Goal: Task Accomplishment & Management: Use online tool/utility

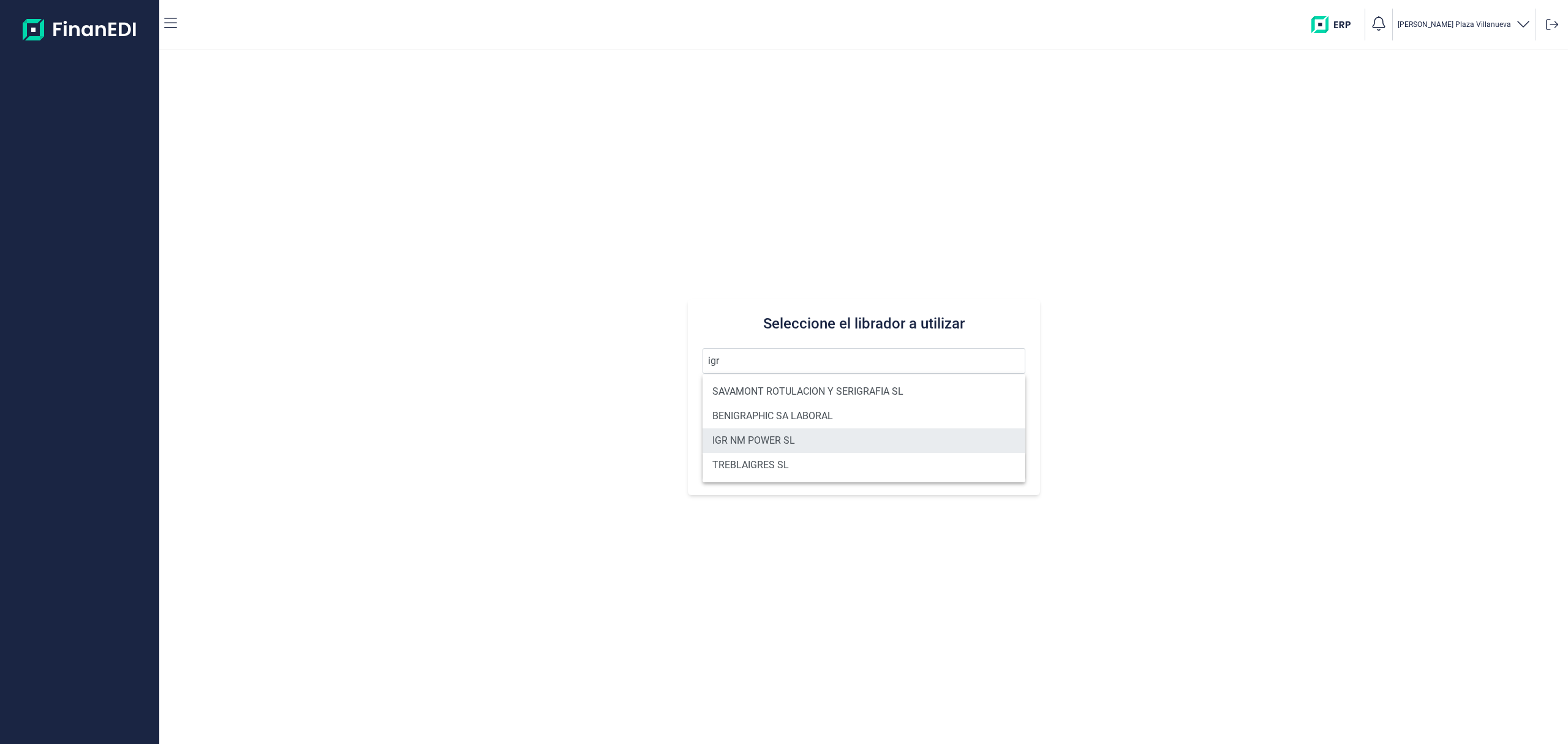
click at [767, 439] on li "IGR NM POWER SL" at bounding box center [864, 441] width 323 height 25
type input "IGR NM POWER SL"
type input "B40658668"
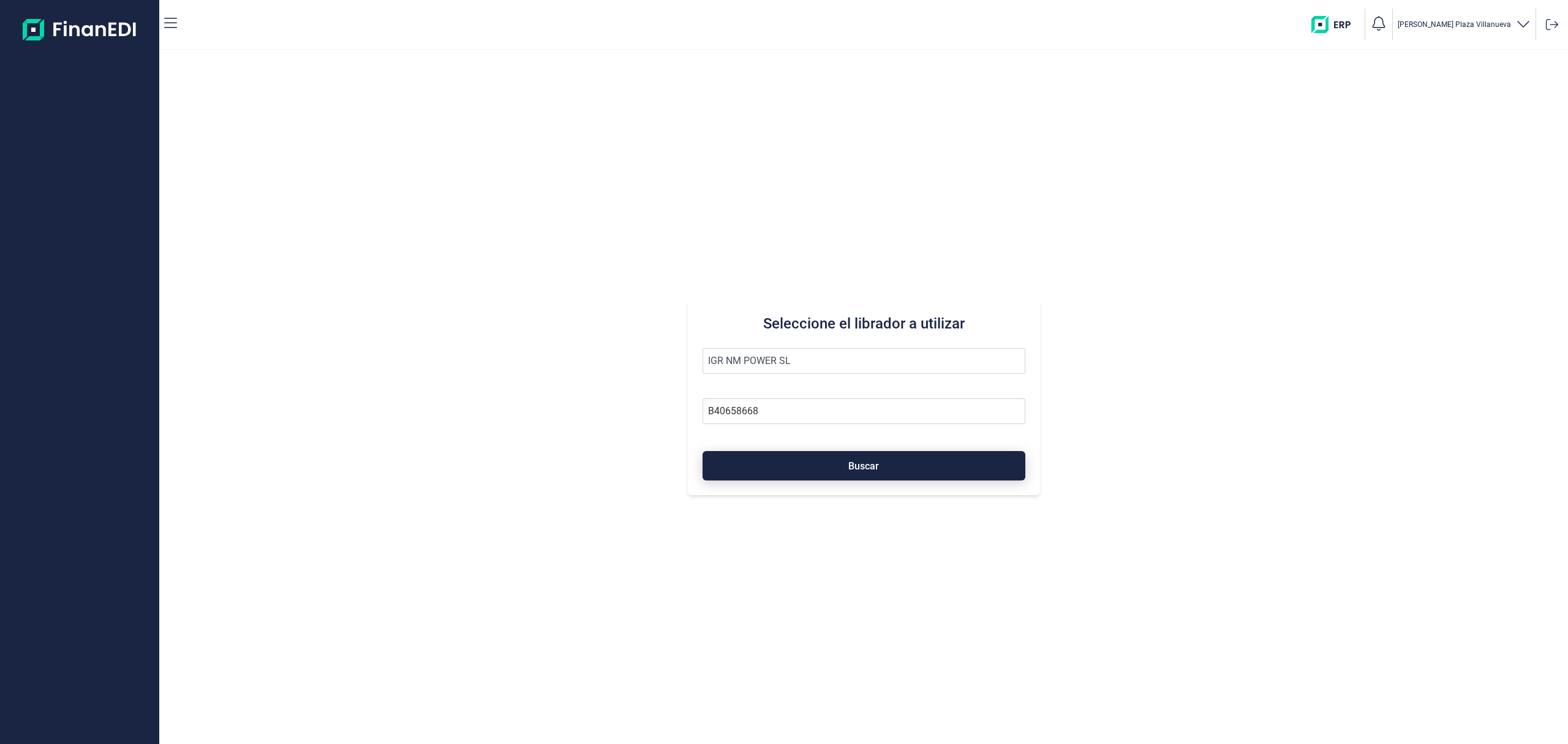
click at [804, 459] on button "Buscar" at bounding box center [864, 466] width 323 height 30
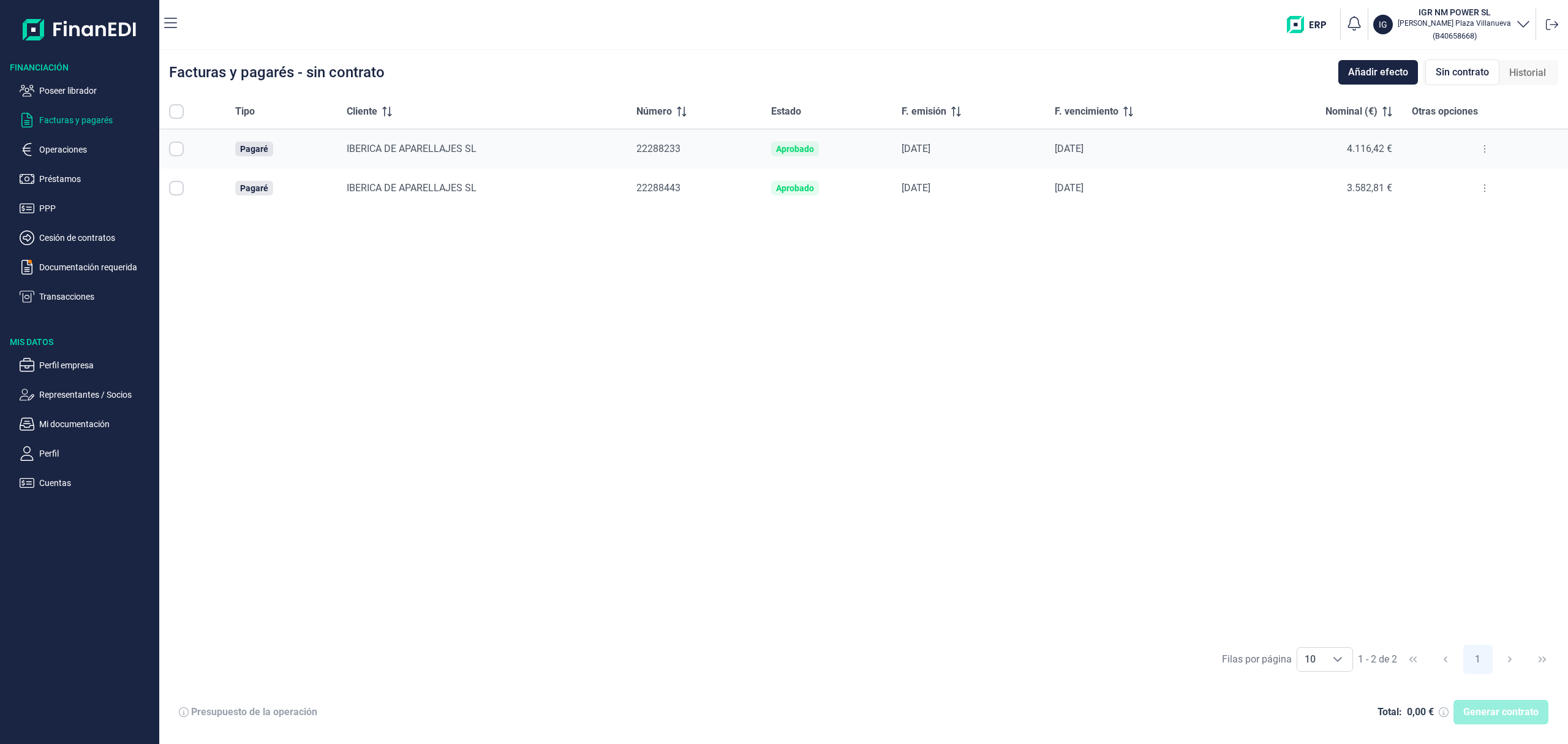
checkbox input "true"
click at [111, 84] on p "Poseer librador" at bounding box center [97, 91] width 115 height 15
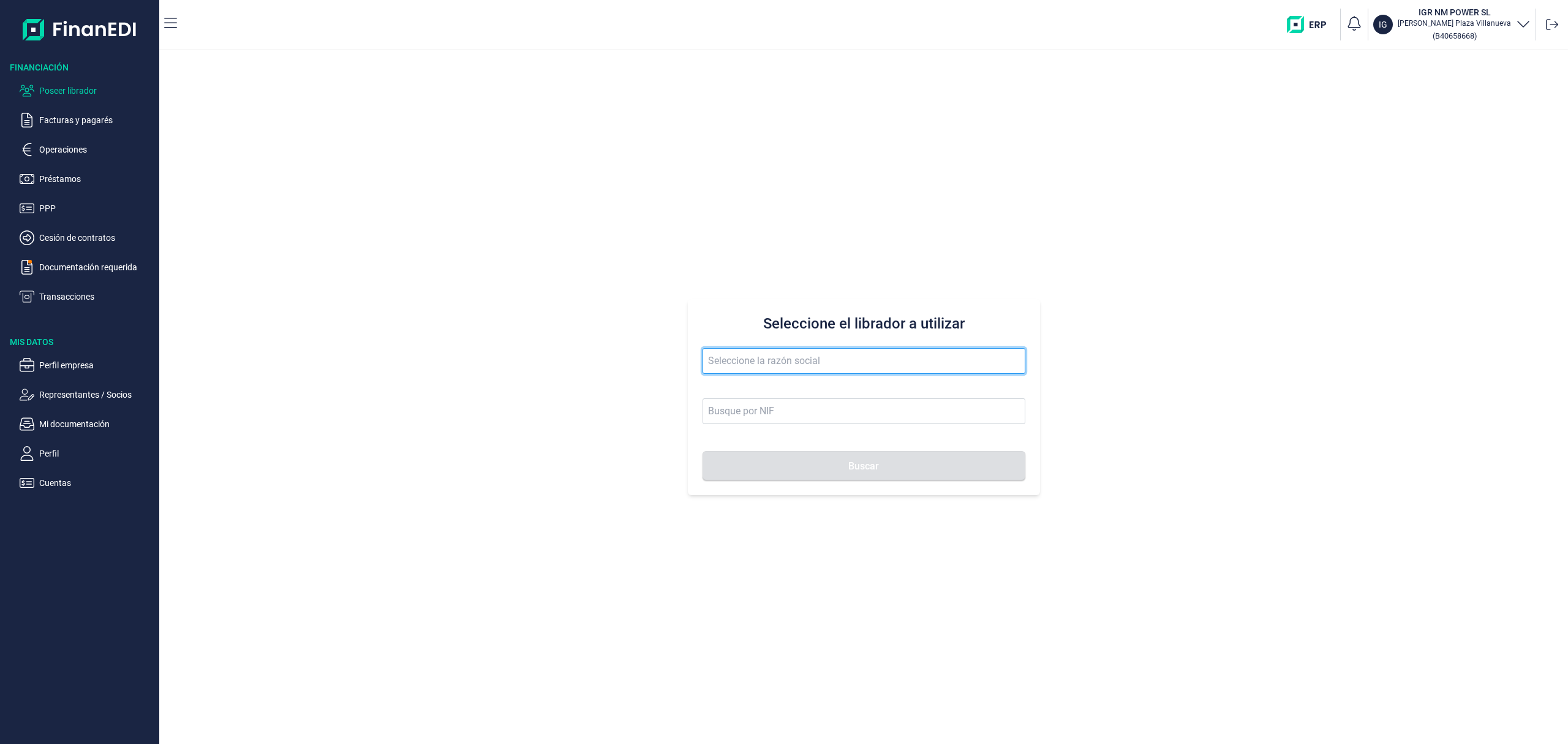
click at [718, 371] on input "text" at bounding box center [864, 361] width 323 height 26
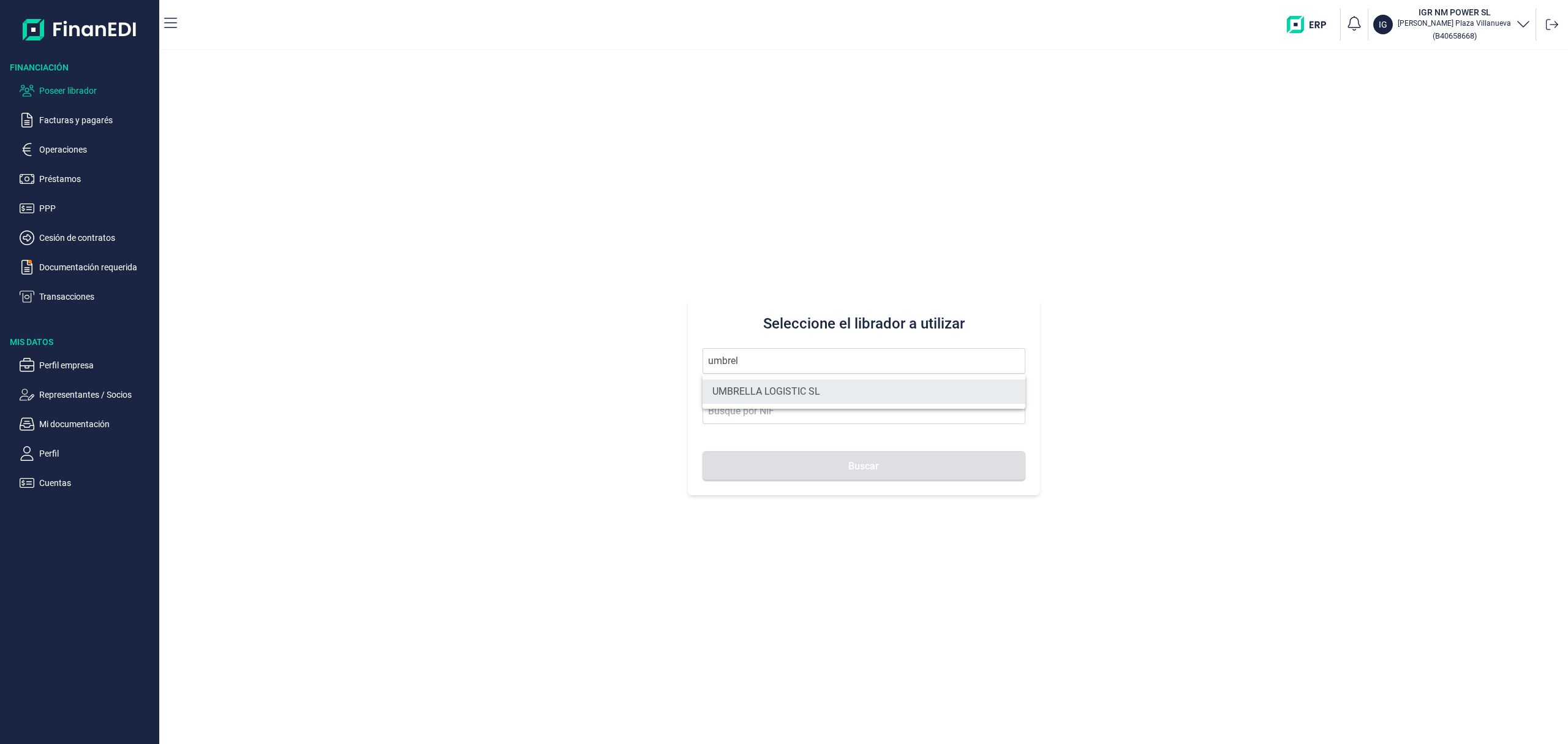
click at [756, 385] on li "UMBRELLA LOGISTIC SL" at bounding box center [864, 392] width 323 height 25
type input "UMBRELLA LOGISTIC SL"
type input "B75205666"
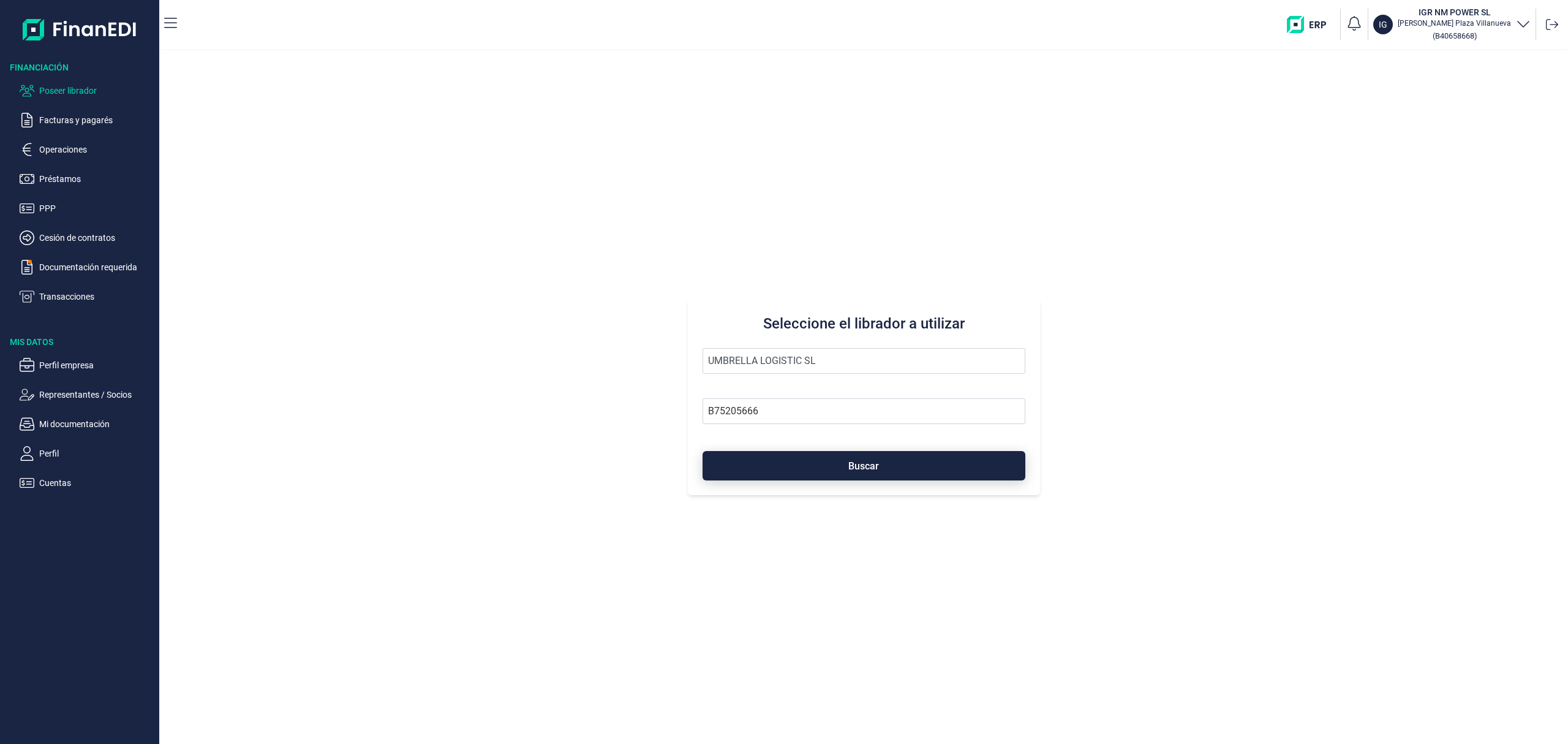
click at [807, 469] on button "Buscar" at bounding box center [864, 466] width 323 height 30
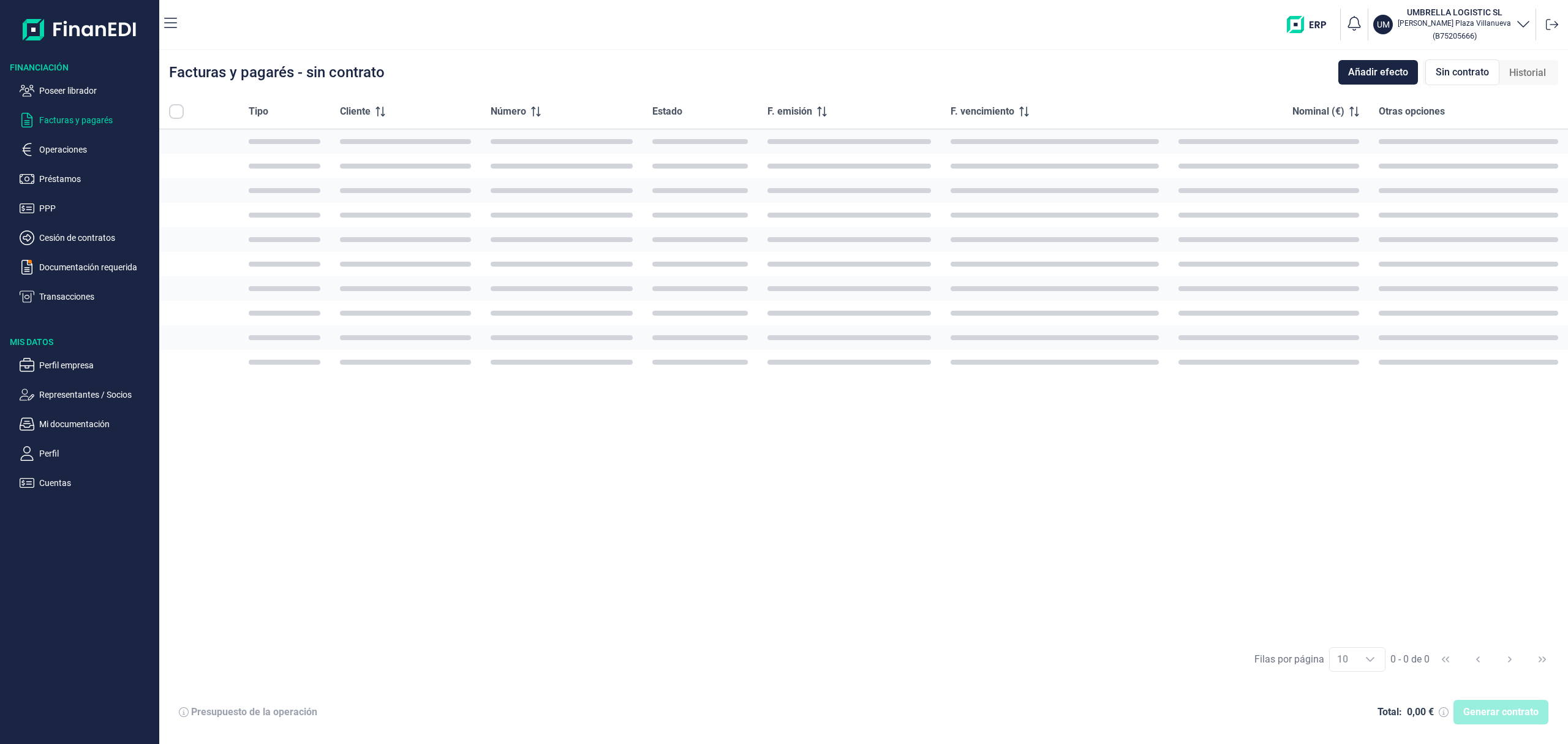
checkbox input "true"
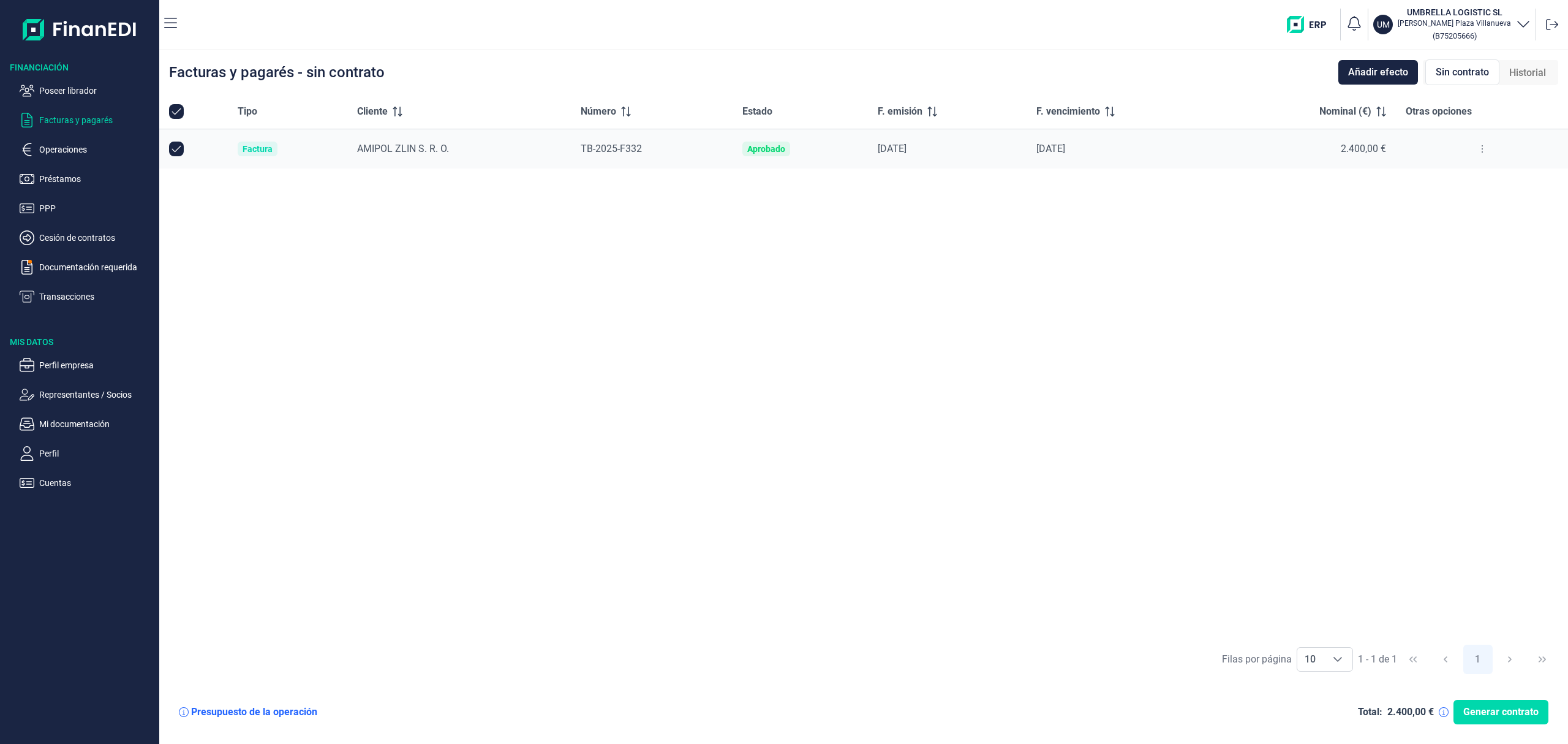
click at [94, 91] on p "Poseer librador" at bounding box center [97, 91] width 115 height 15
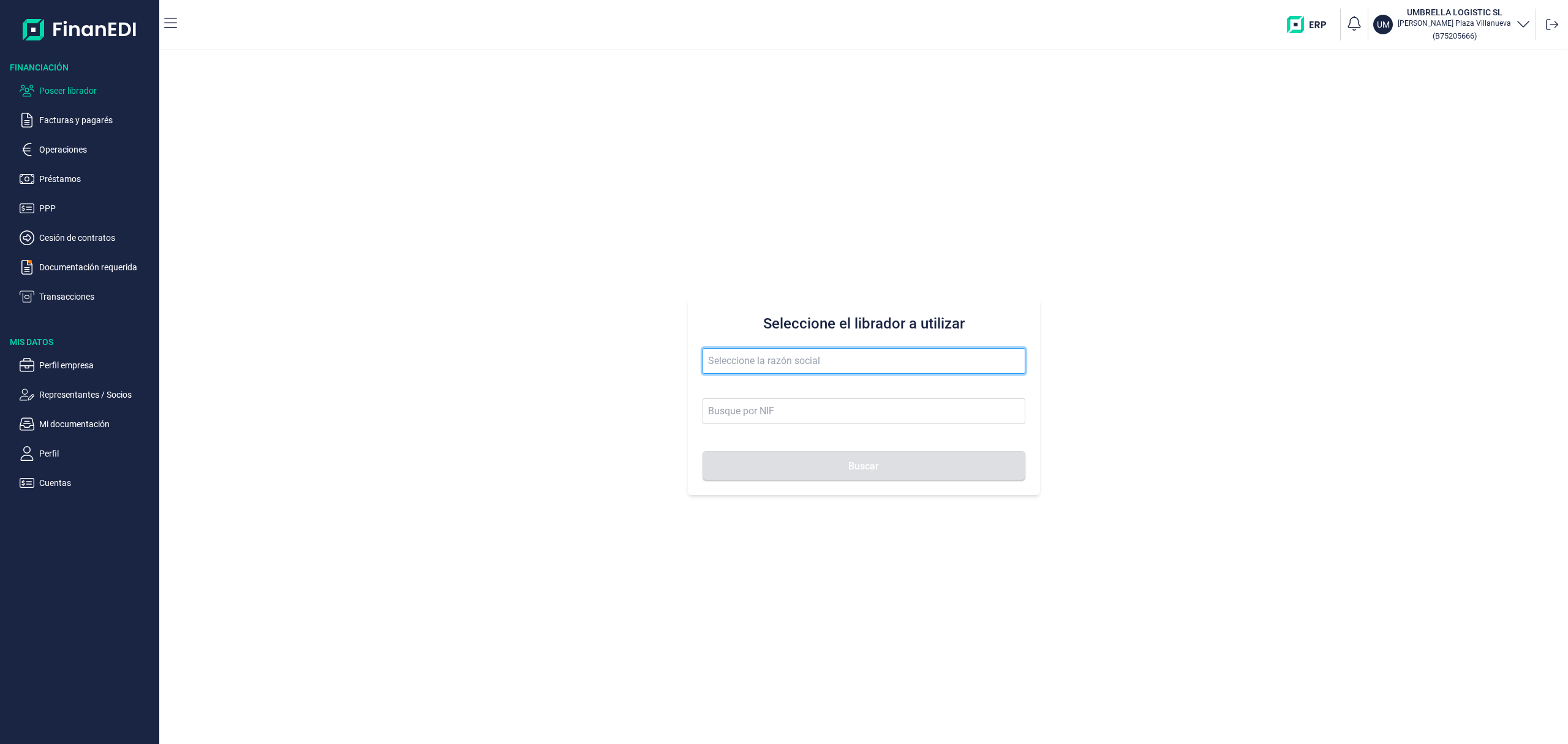
click at [750, 363] on input "text" at bounding box center [864, 361] width 323 height 26
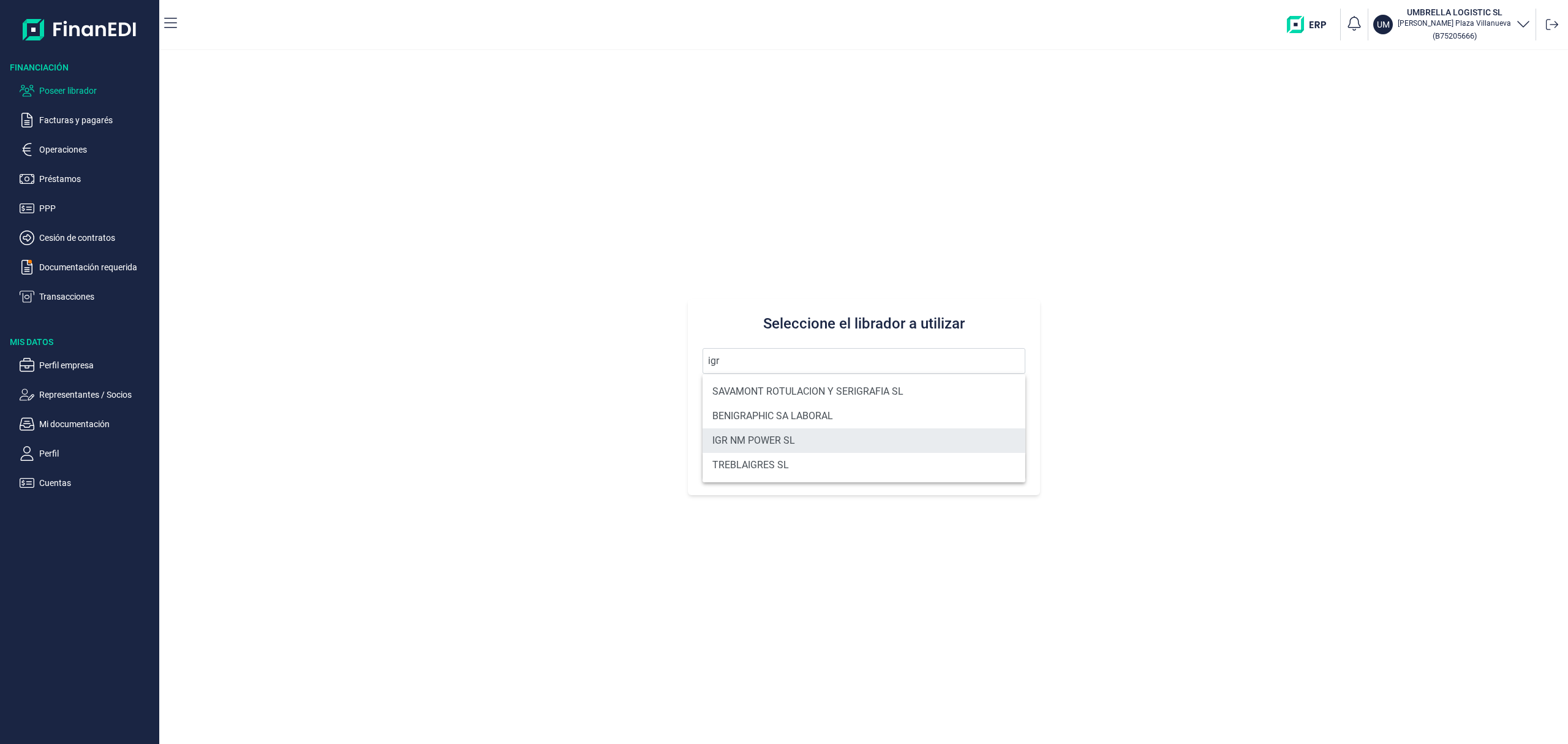
click at [783, 437] on li "IGR NM POWER SL" at bounding box center [864, 441] width 323 height 25
type input "IGR NM POWER SL"
type input "B40658668"
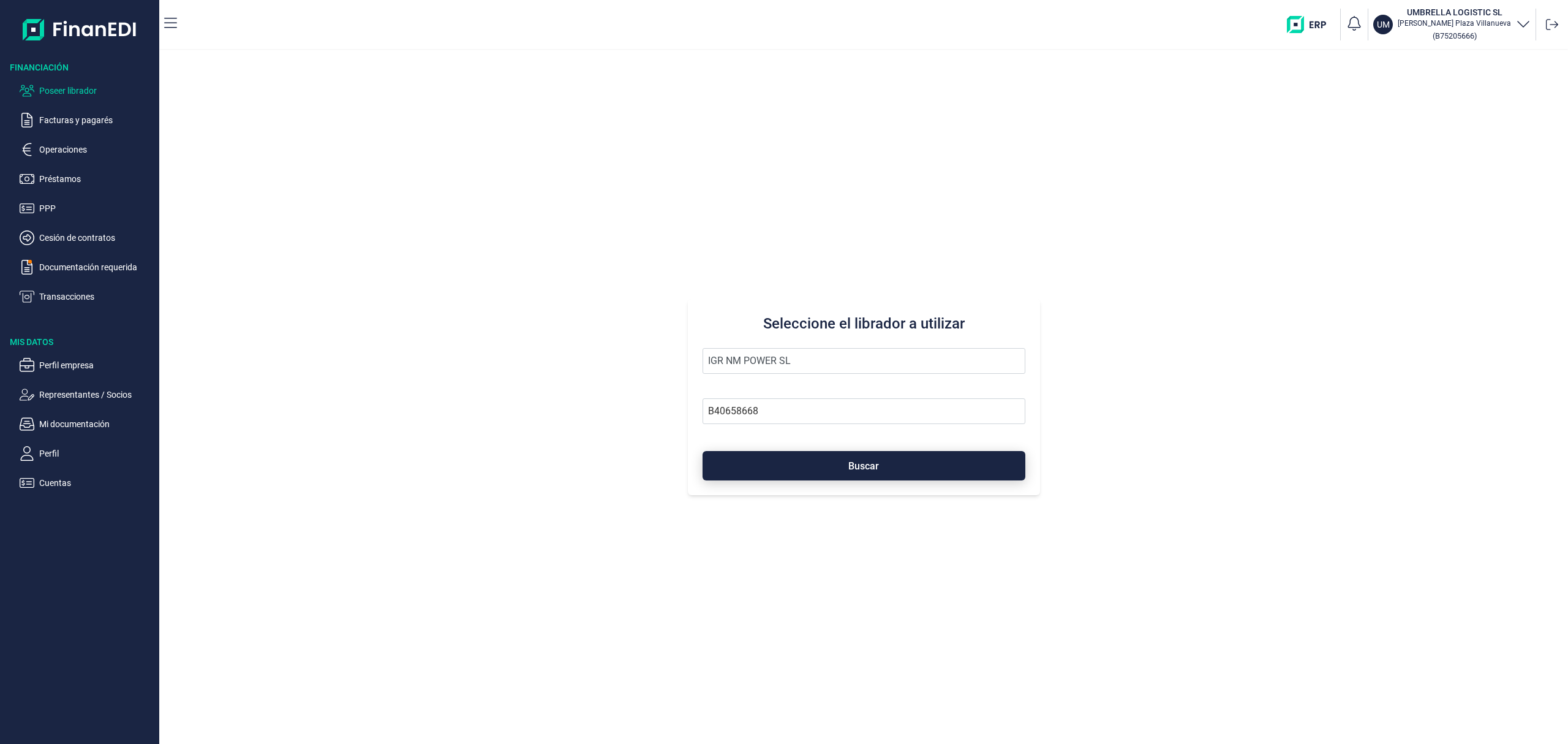
click at [818, 466] on button "Buscar" at bounding box center [864, 466] width 323 height 30
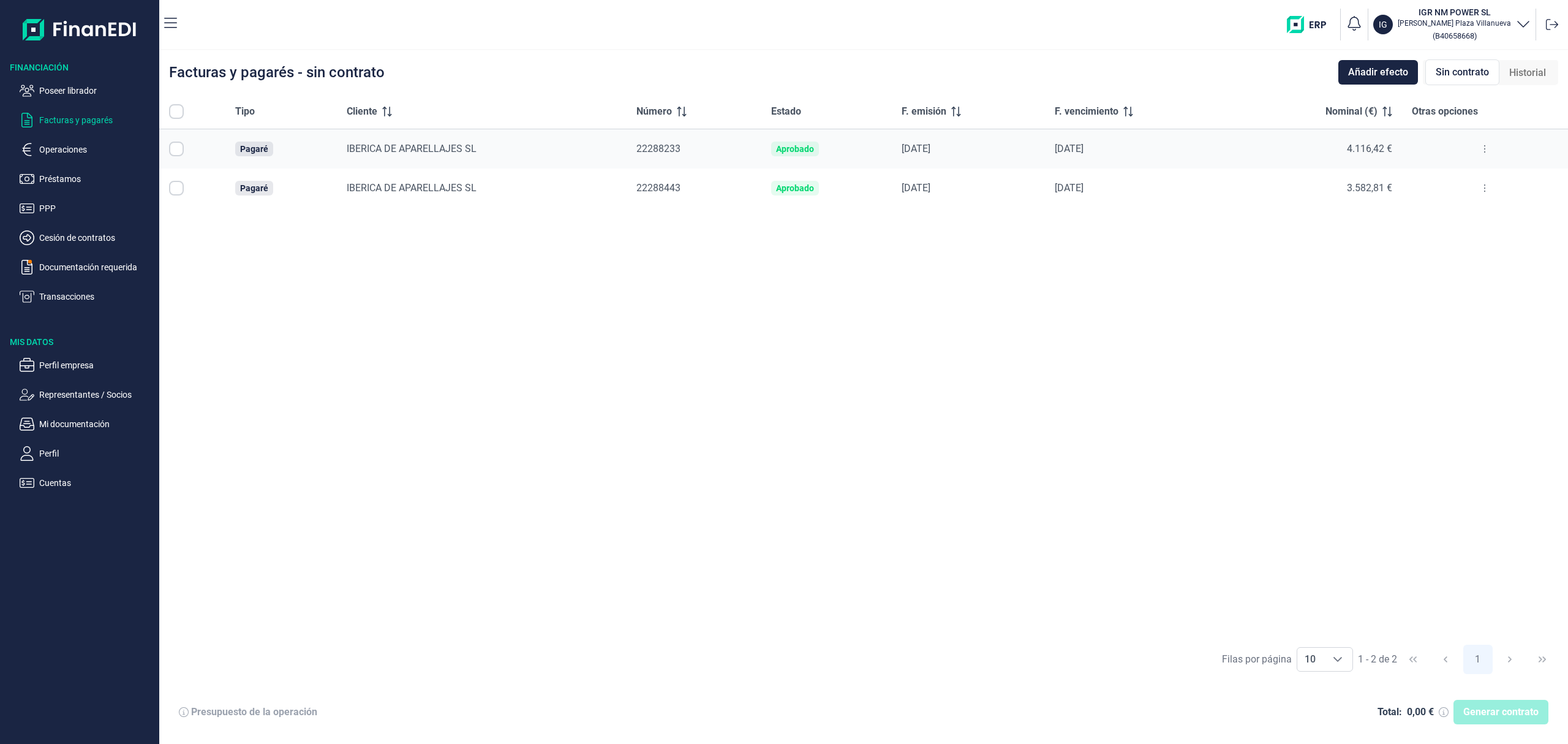
checkbox input "true"
click at [1493, 708] on span "Generar contrato" at bounding box center [1501, 712] width 75 height 15
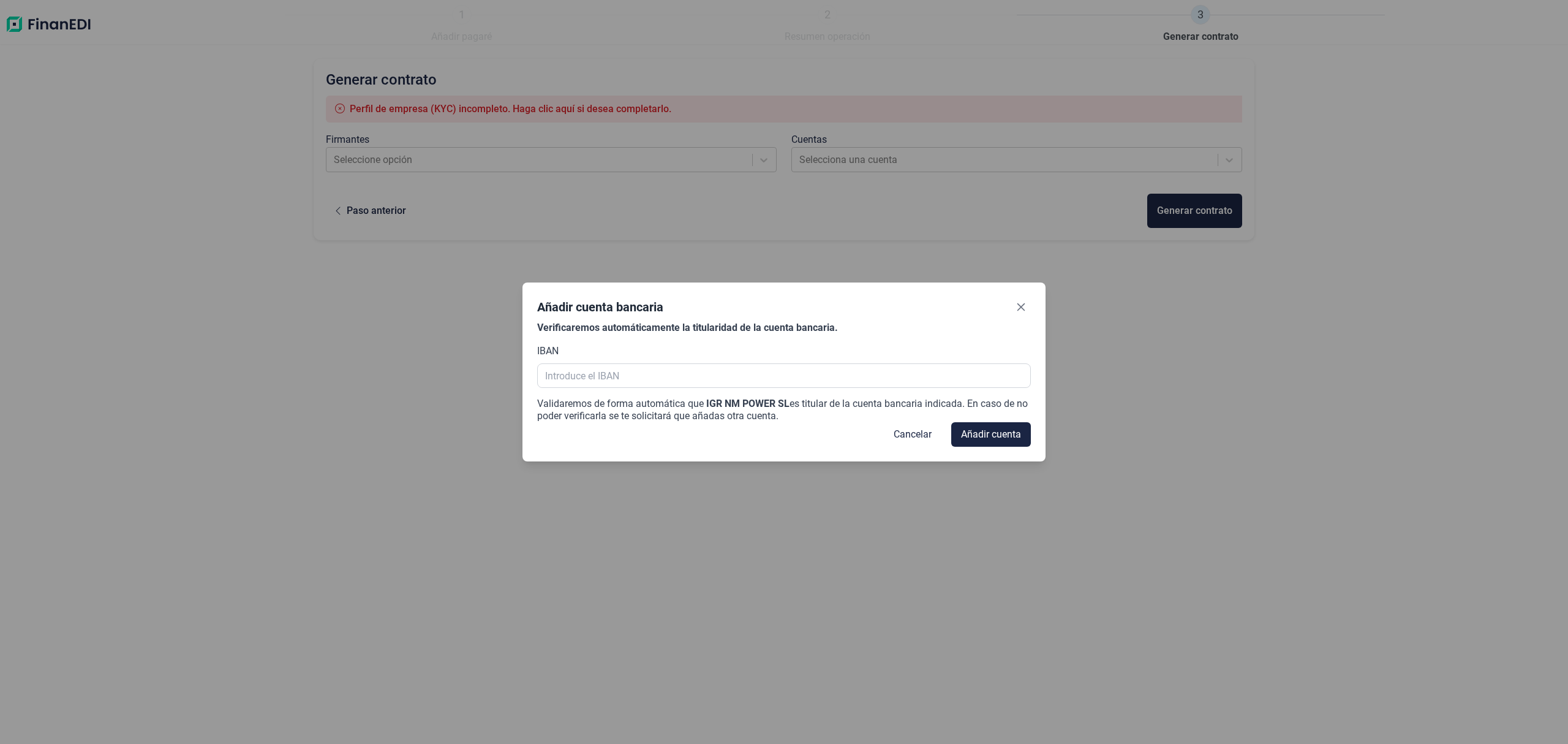
click at [986, 297] on div "Añadir cuenta bancaria" at bounding box center [784, 310] width 493 height 25
click at [1027, 307] on icon "Close" at bounding box center [1026, 307] width 10 height 10
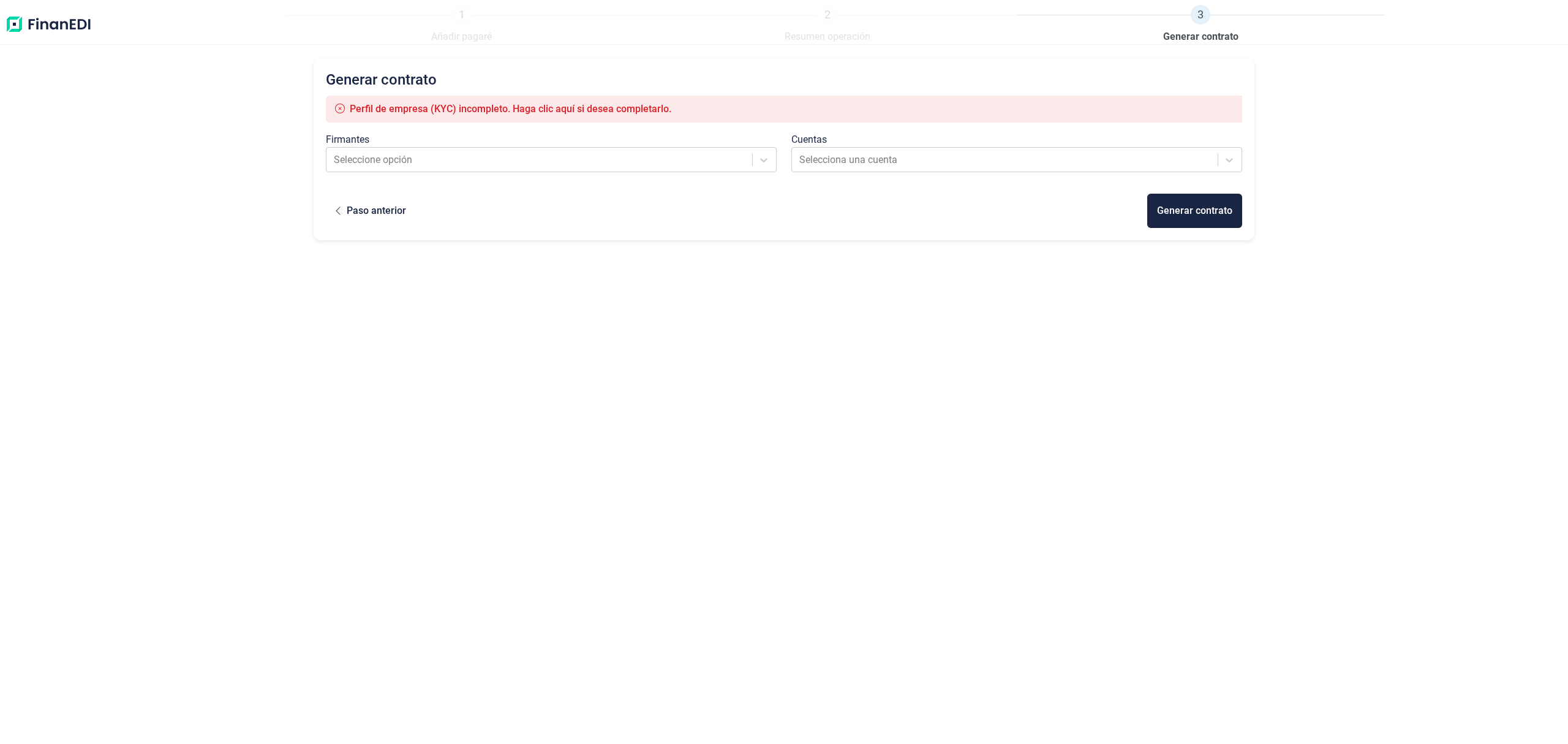
click at [471, 175] on div "Firmantes Seleccione opción" at bounding box center [551, 157] width 465 height 49
click at [479, 158] on div at bounding box center [540, 160] width 413 height 17
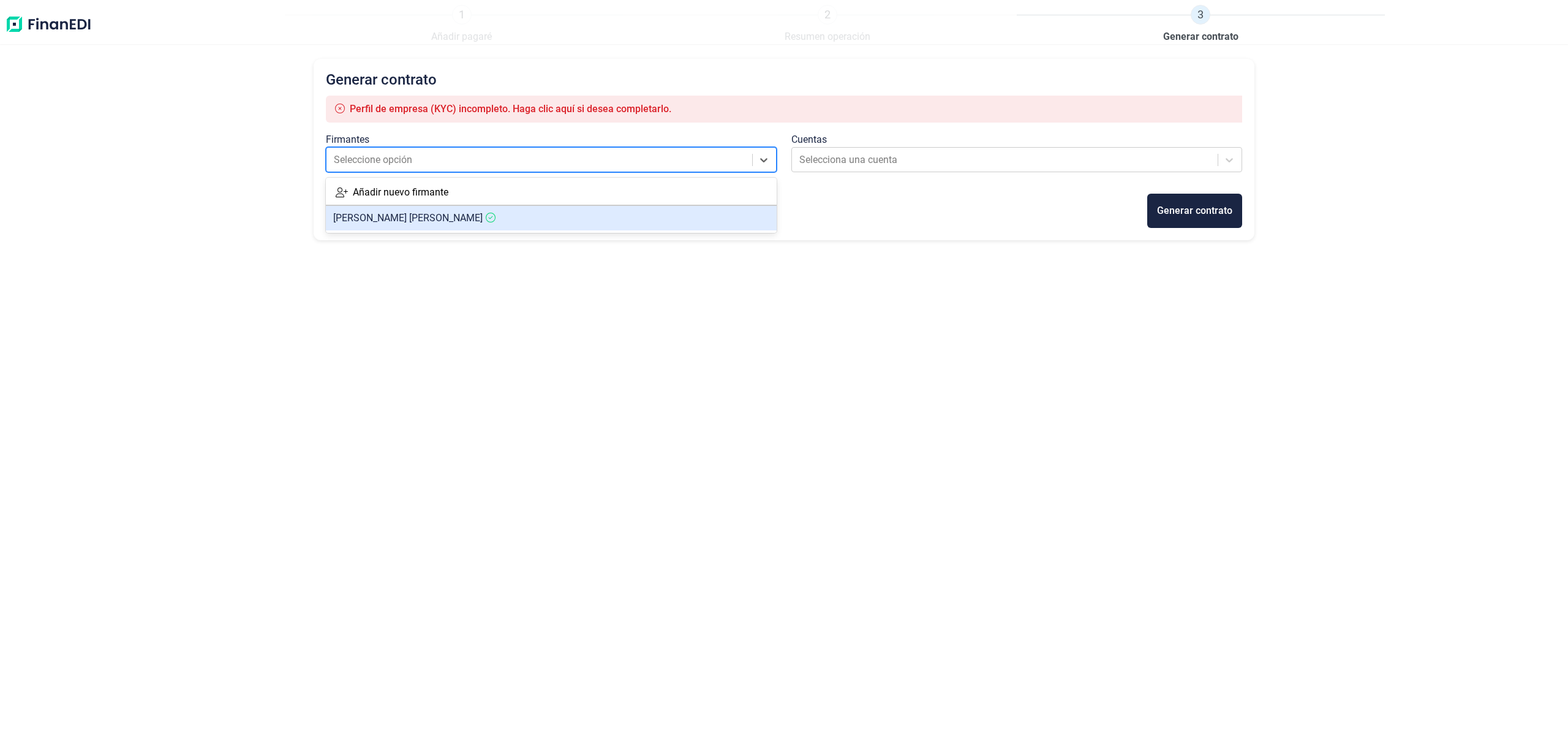
click at [470, 219] on article "[PERSON_NAME] [PERSON_NAME]" at bounding box center [551, 218] width 451 height 25
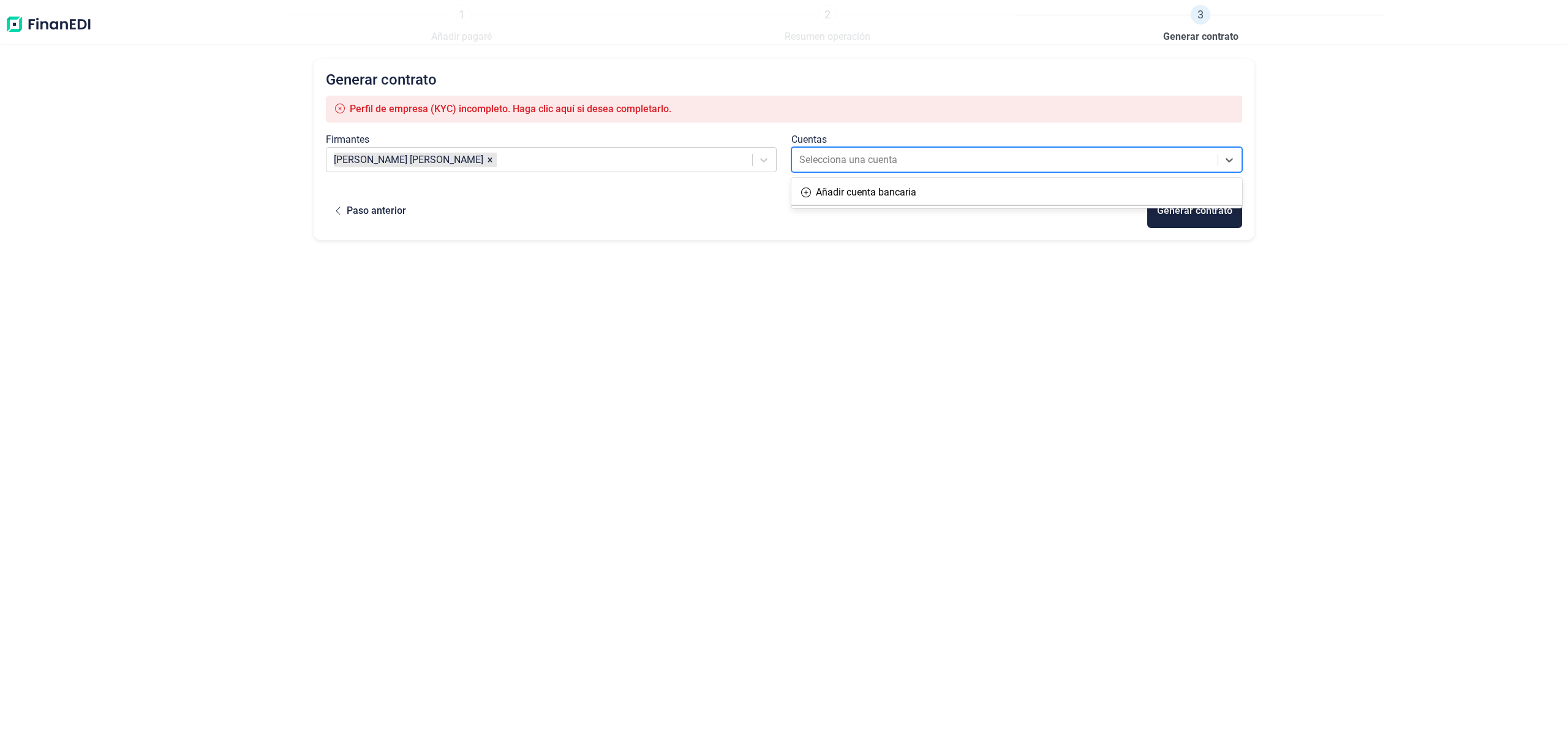
click at [888, 153] on div at bounding box center [1006, 160] width 413 height 17
click at [888, 193] on div "Añadir cuenta bancaria" at bounding box center [866, 193] width 100 height 15
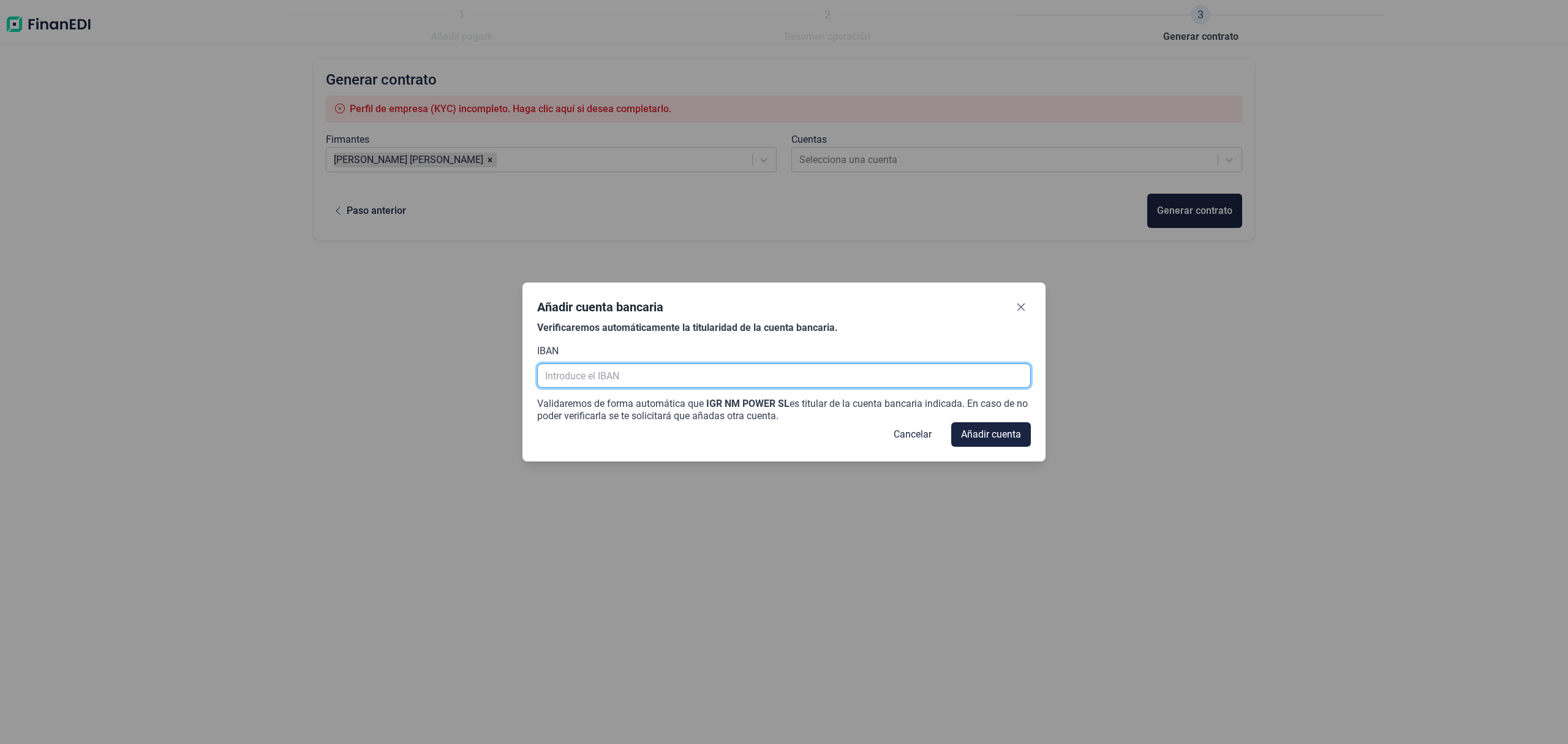
drag, startPoint x: 669, startPoint y: 379, endPoint x: 673, endPoint y: 373, distance: 7.2
click at [670, 379] on input "text" at bounding box center [784, 376] width 493 height 25
type input "e"
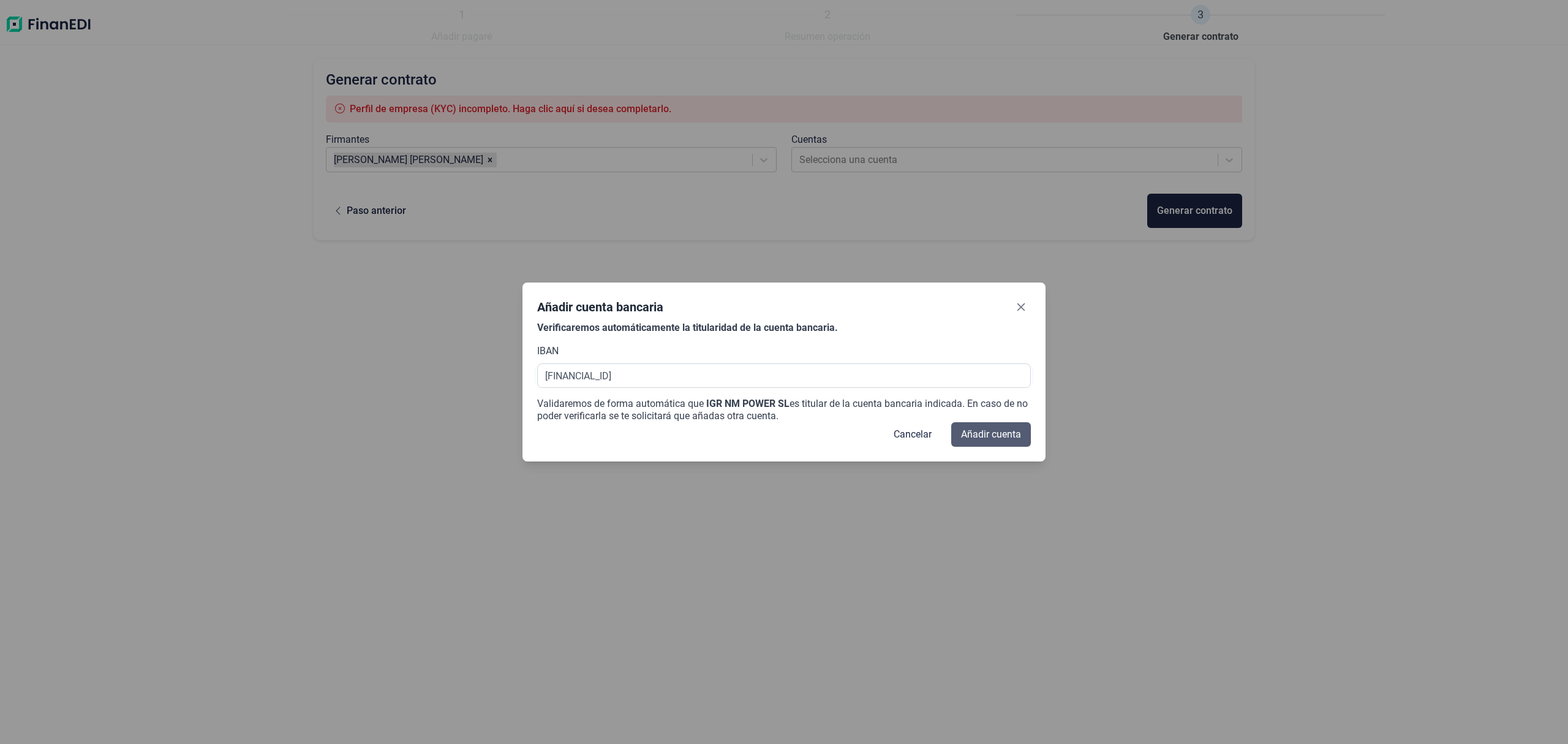
type input "[FINANCIAL_ID]"
click at [1008, 435] on span "Añadir cuenta" at bounding box center [991, 435] width 60 height 15
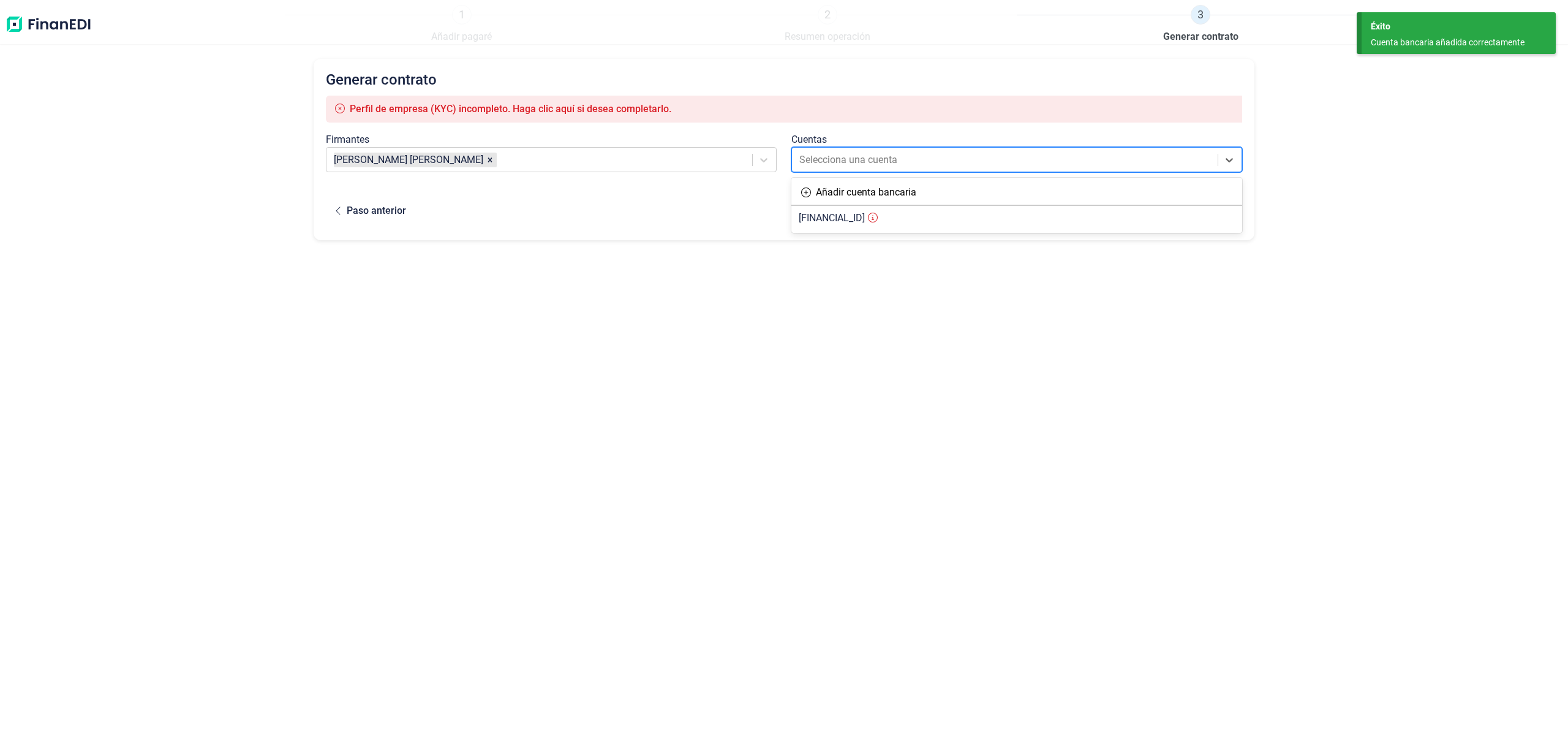
click at [834, 152] on div at bounding box center [1006, 160] width 413 height 17
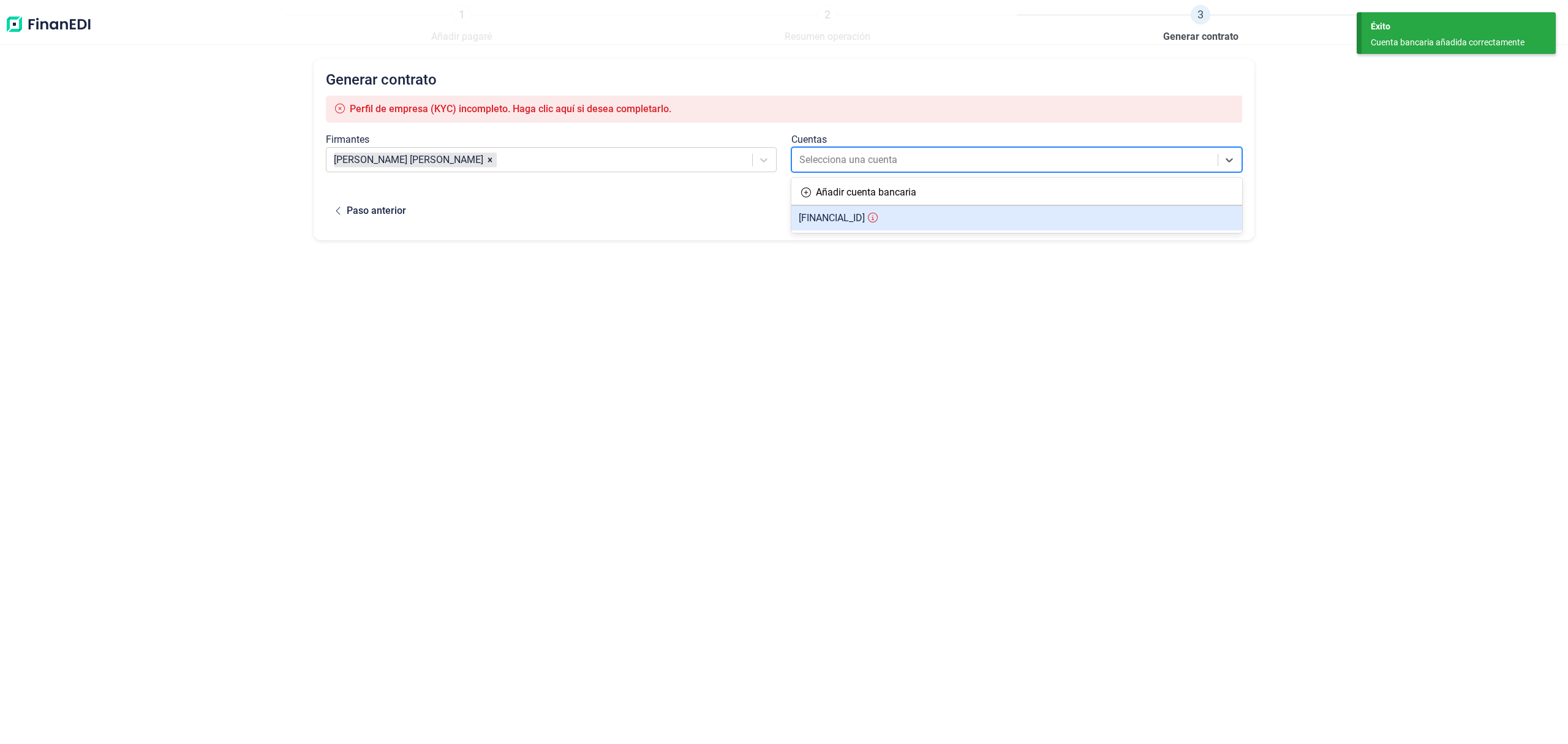
click at [843, 221] on span "[FINANCIAL_ID]" at bounding box center [832, 217] width 66 height 12
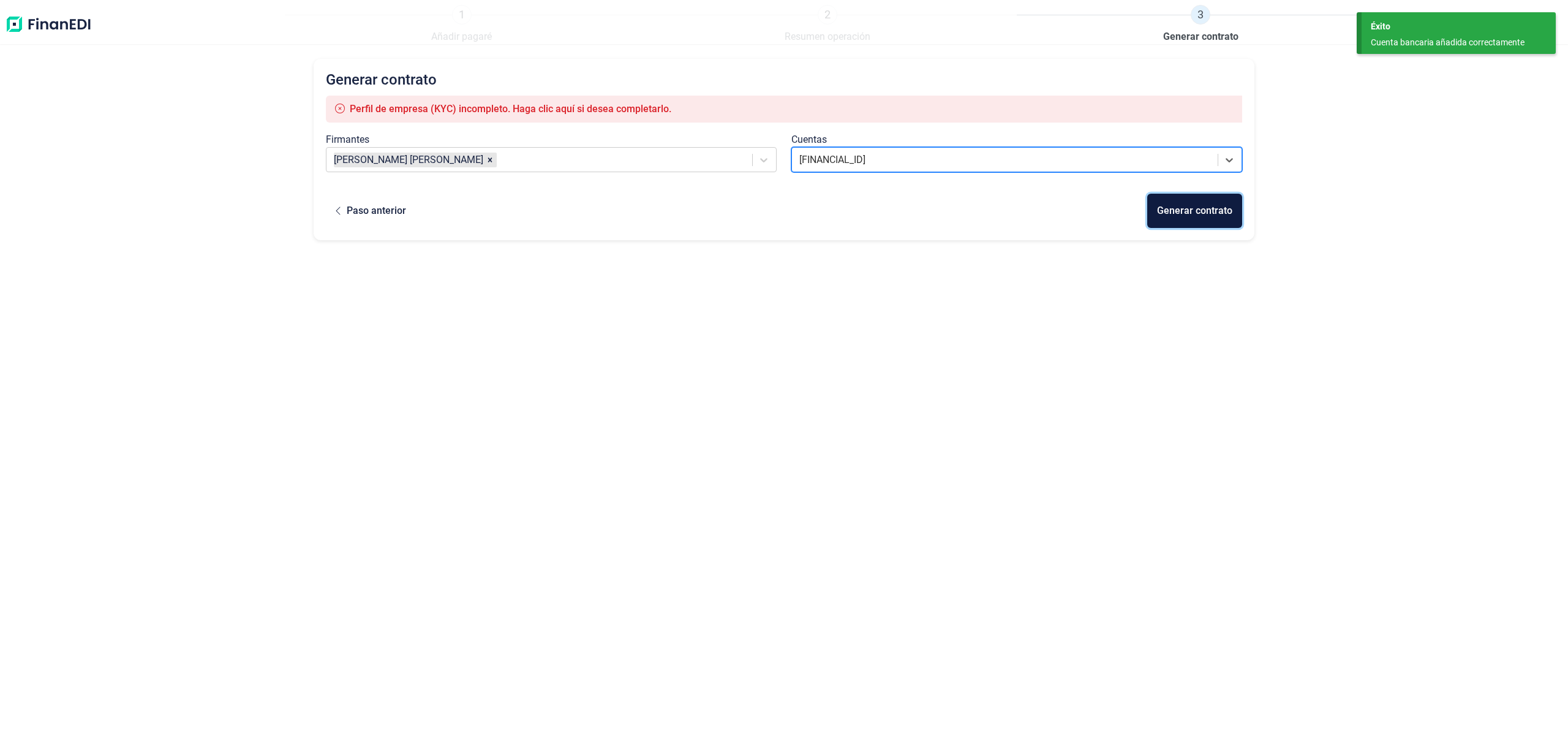
click at [1185, 219] on button "Generar contrato" at bounding box center [1195, 211] width 95 height 34
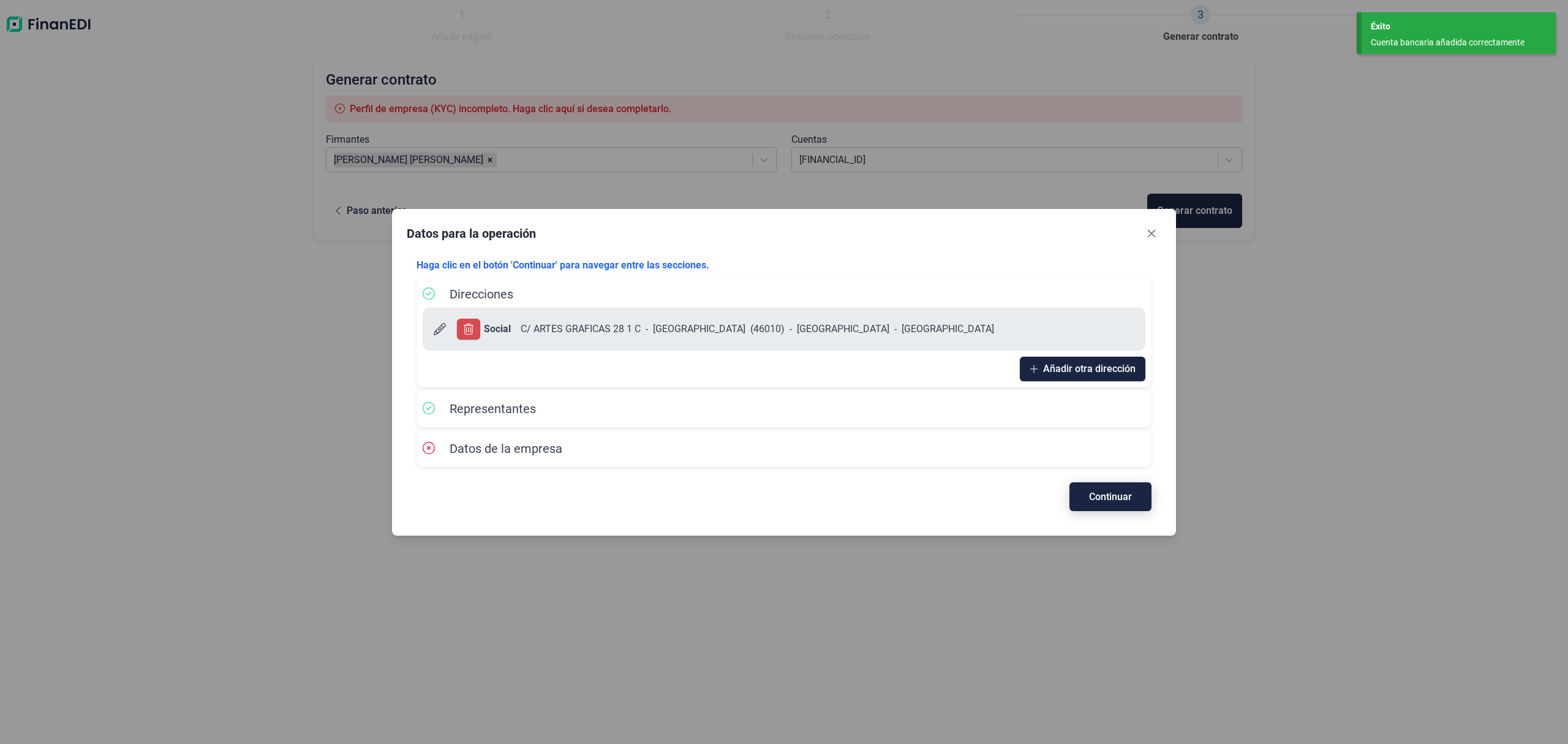
click at [1120, 483] on button "Continuar" at bounding box center [1110, 496] width 82 height 29
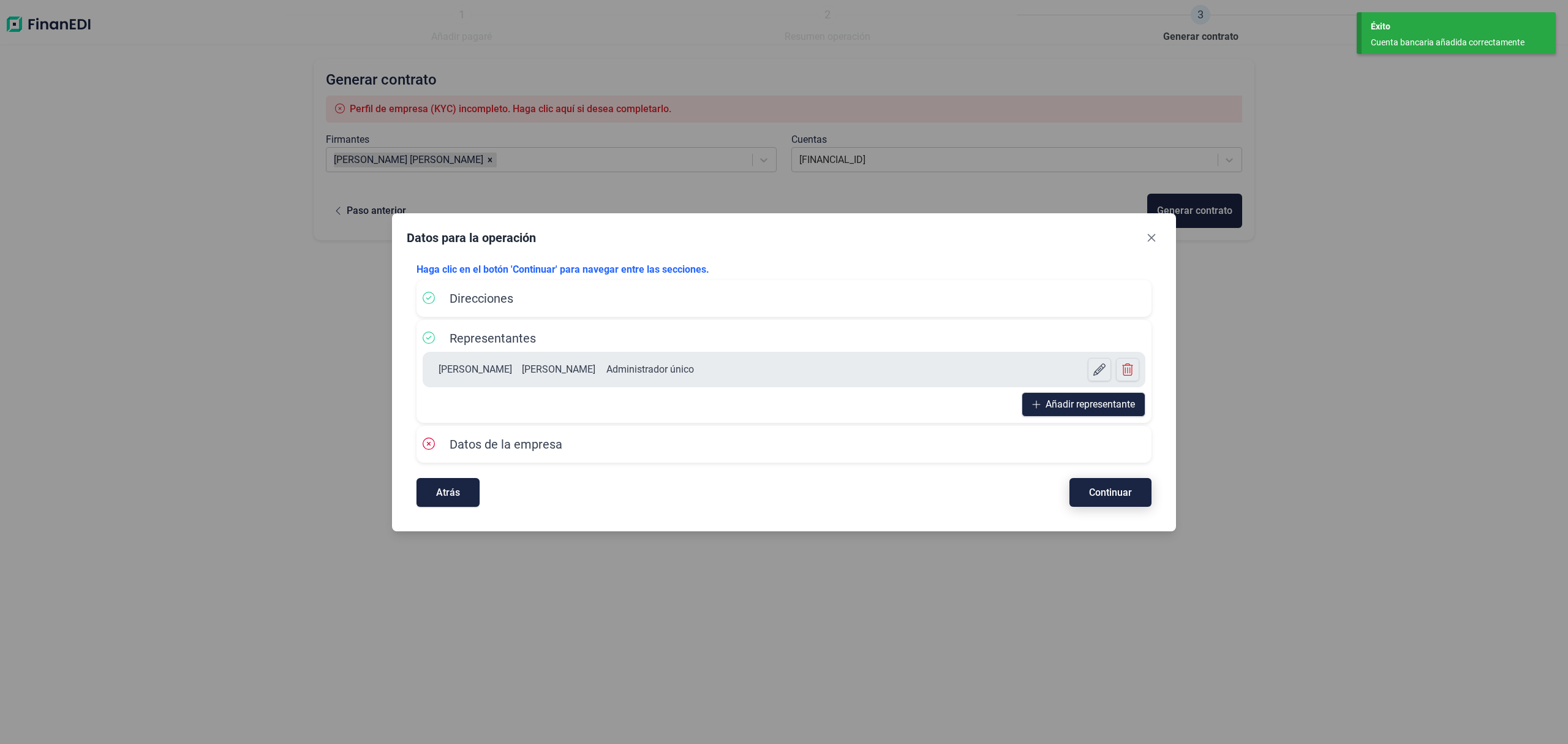
click at [1117, 490] on span "Continuar" at bounding box center [1111, 492] width 43 height 9
select select "ES"
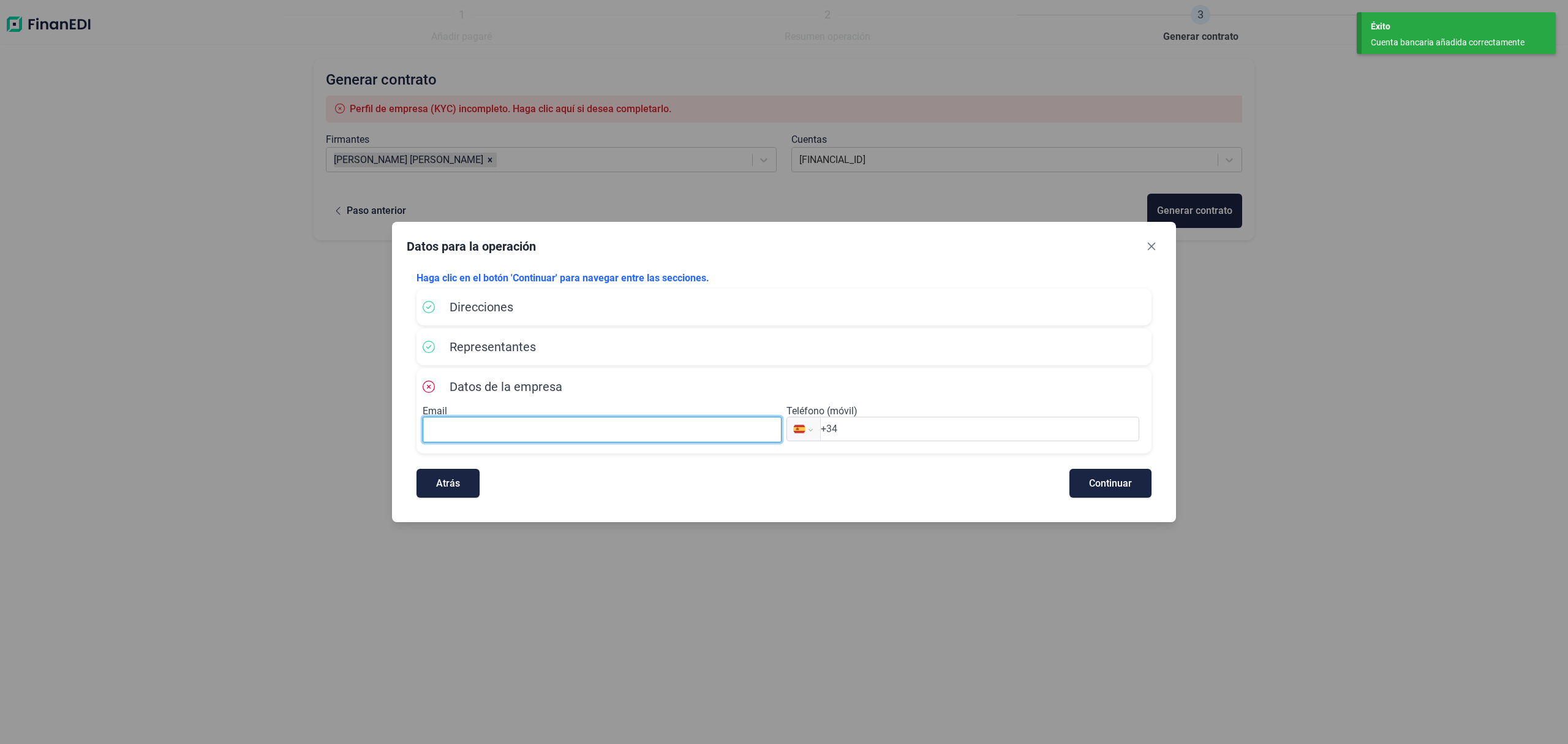
click at [460, 433] on input at bounding box center [602, 430] width 359 height 26
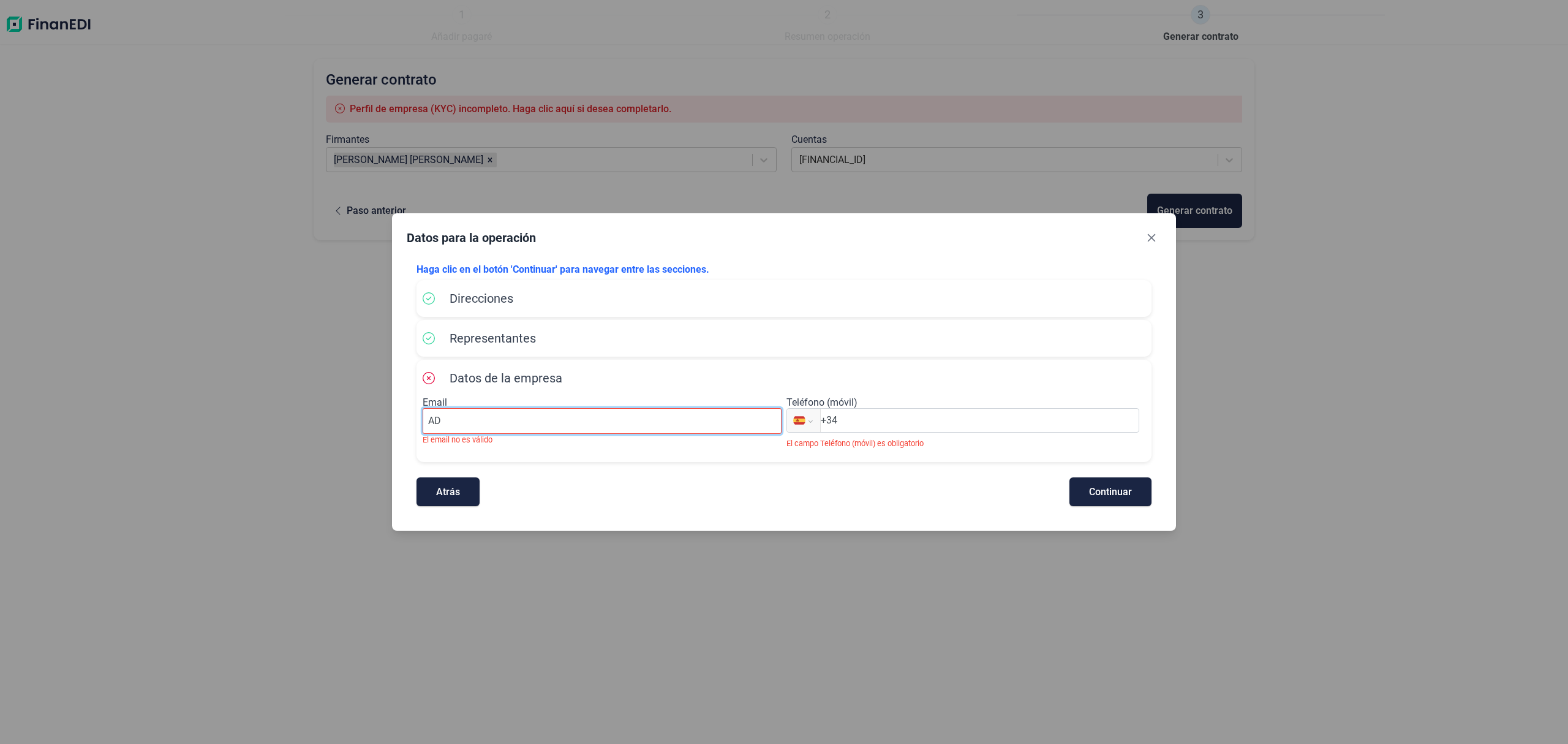
type input "A"
type input "[EMAIL_ADDRESS][DOMAIN_NAME]"
click at [877, 426] on input "+34" at bounding box center [979, 421] width 318 height 15
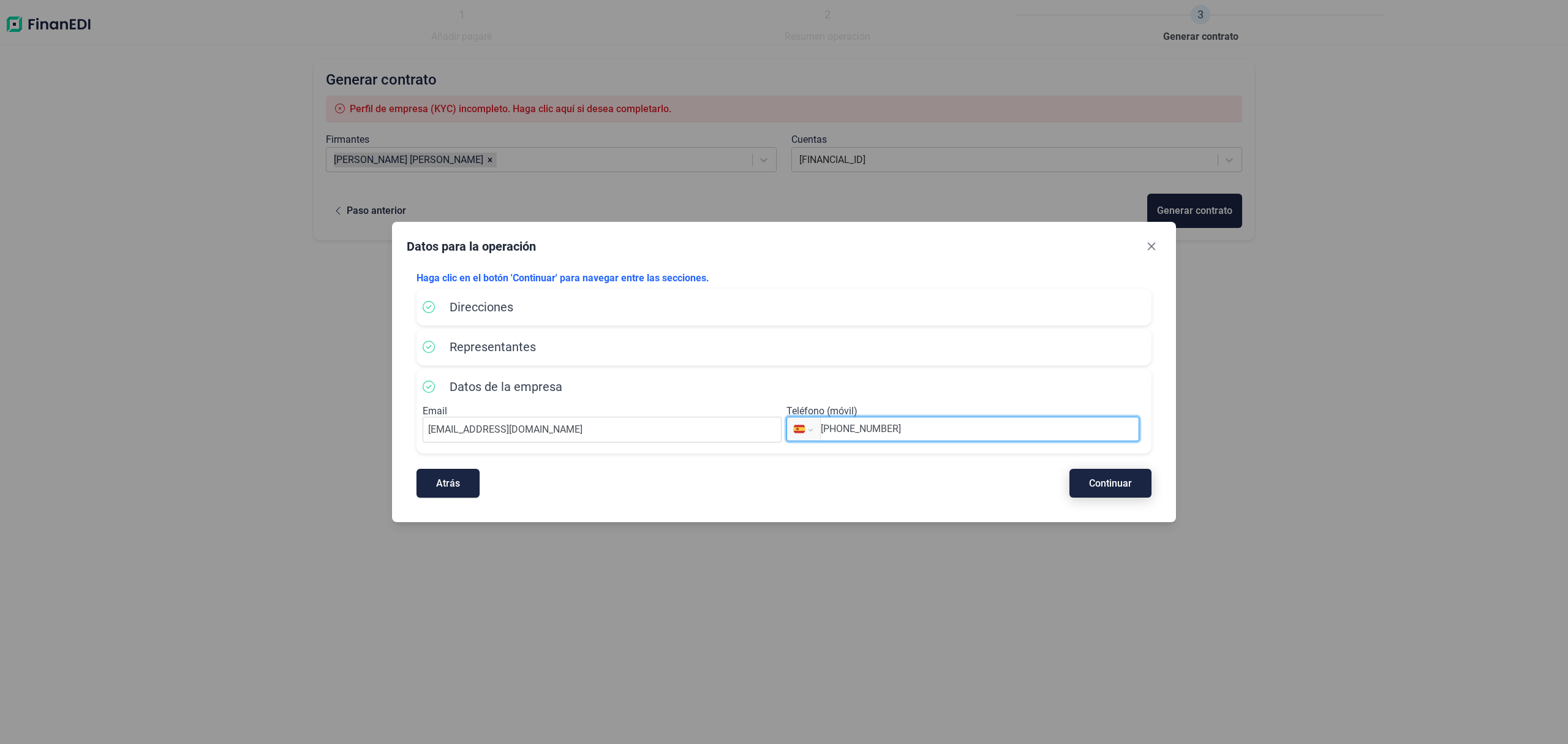
type input "[PHONE_NUMBER]"
click at [1096, 487] on span "Continuar" at bounding box center [1111, 483] width 43 height 9
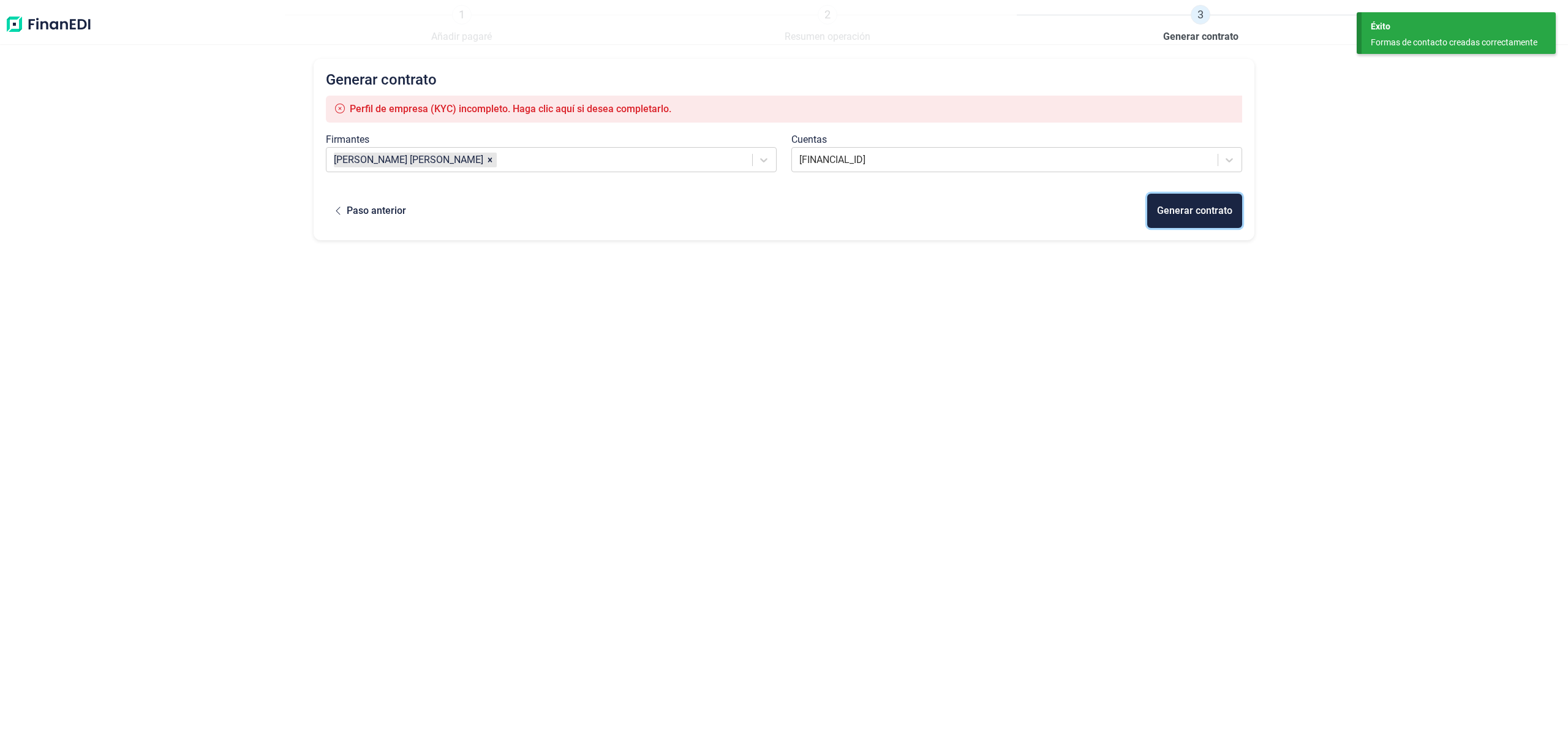
click at [1176, 213] on div "Generar contrato" at bounding box center [1195, 211] width 75 height 15
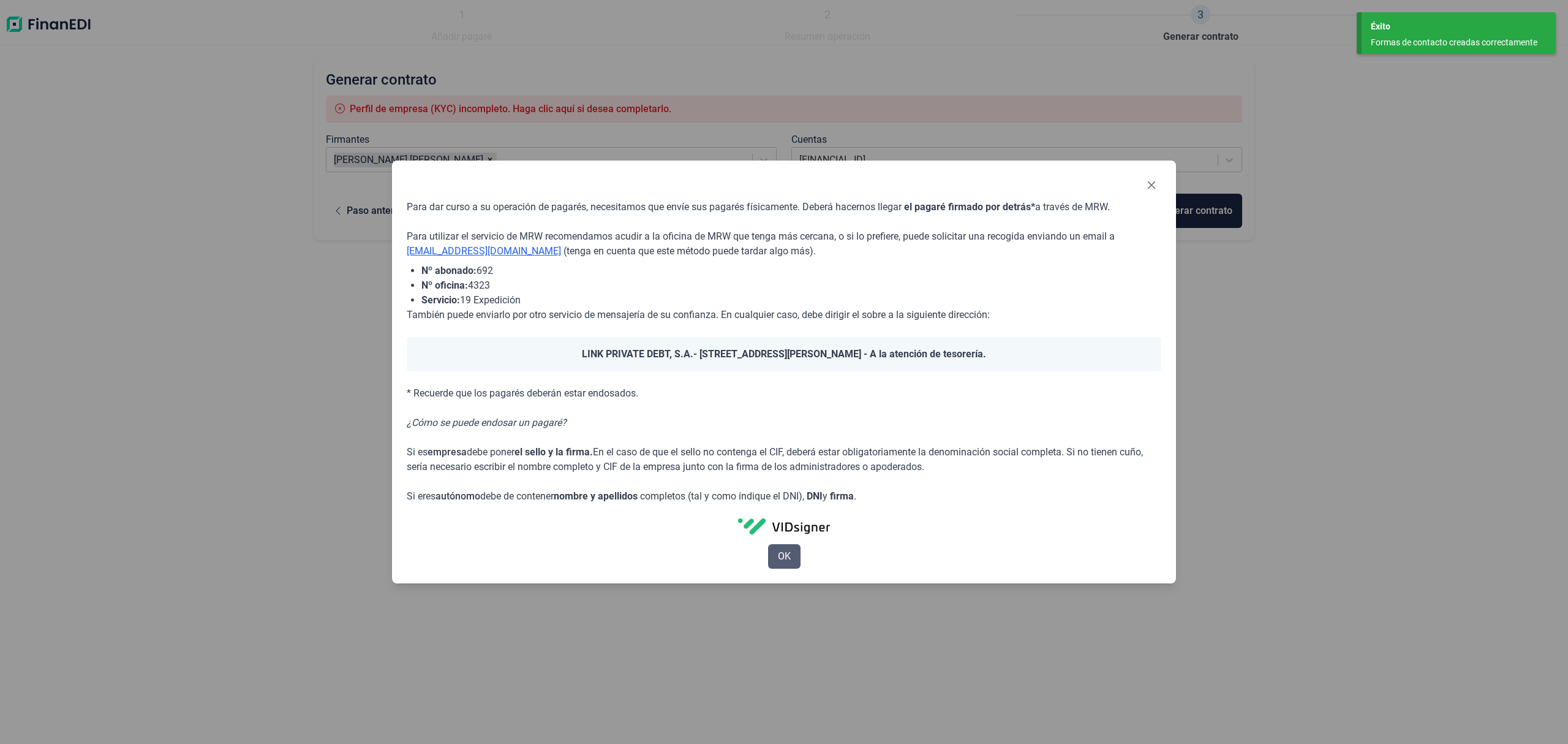
click at [790, 552] on span "OK" at bounding box center [784, 557] width 13 height 15
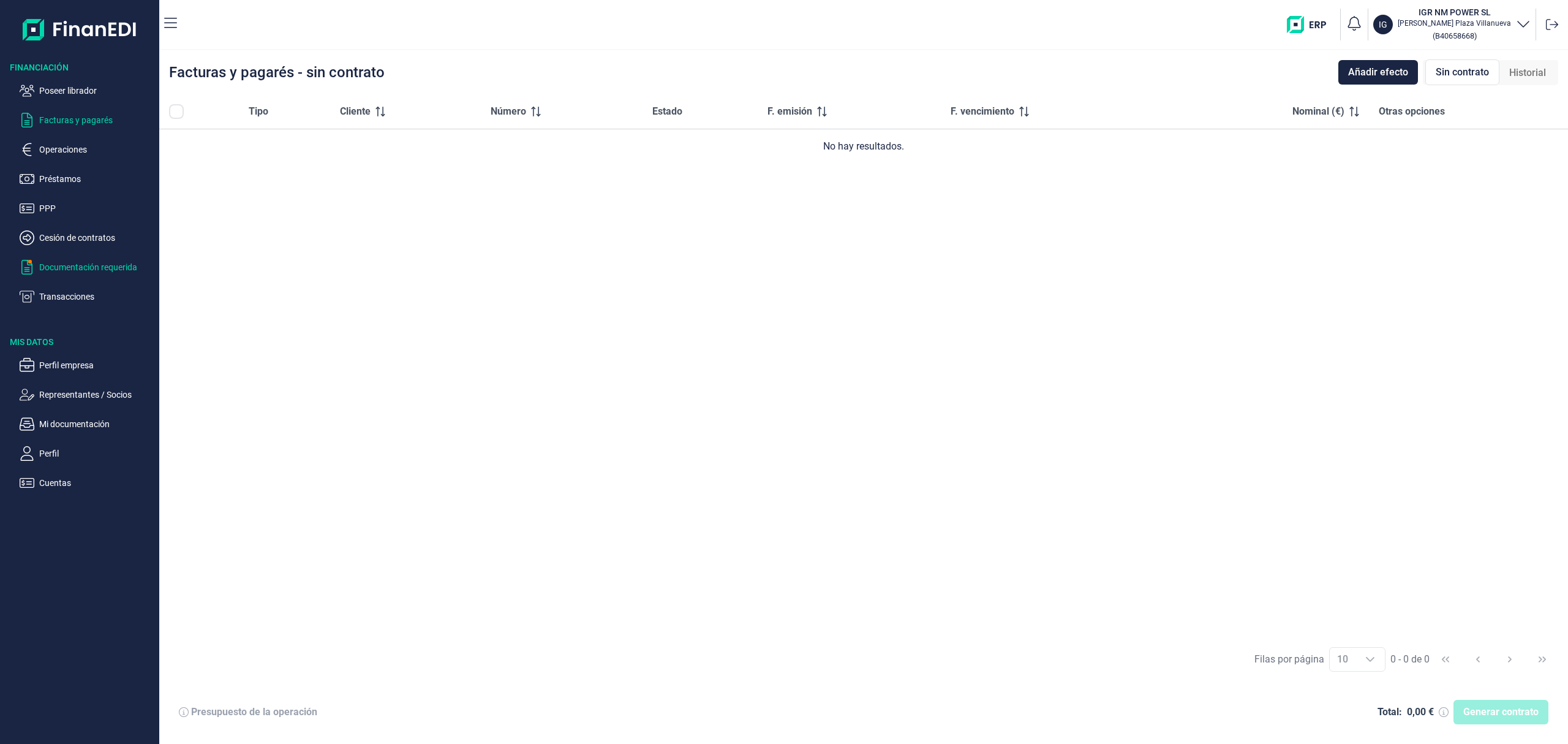
click at [110, 270] on p "Documentación requerida" at bounding box center [97, 267] width 115 height 15
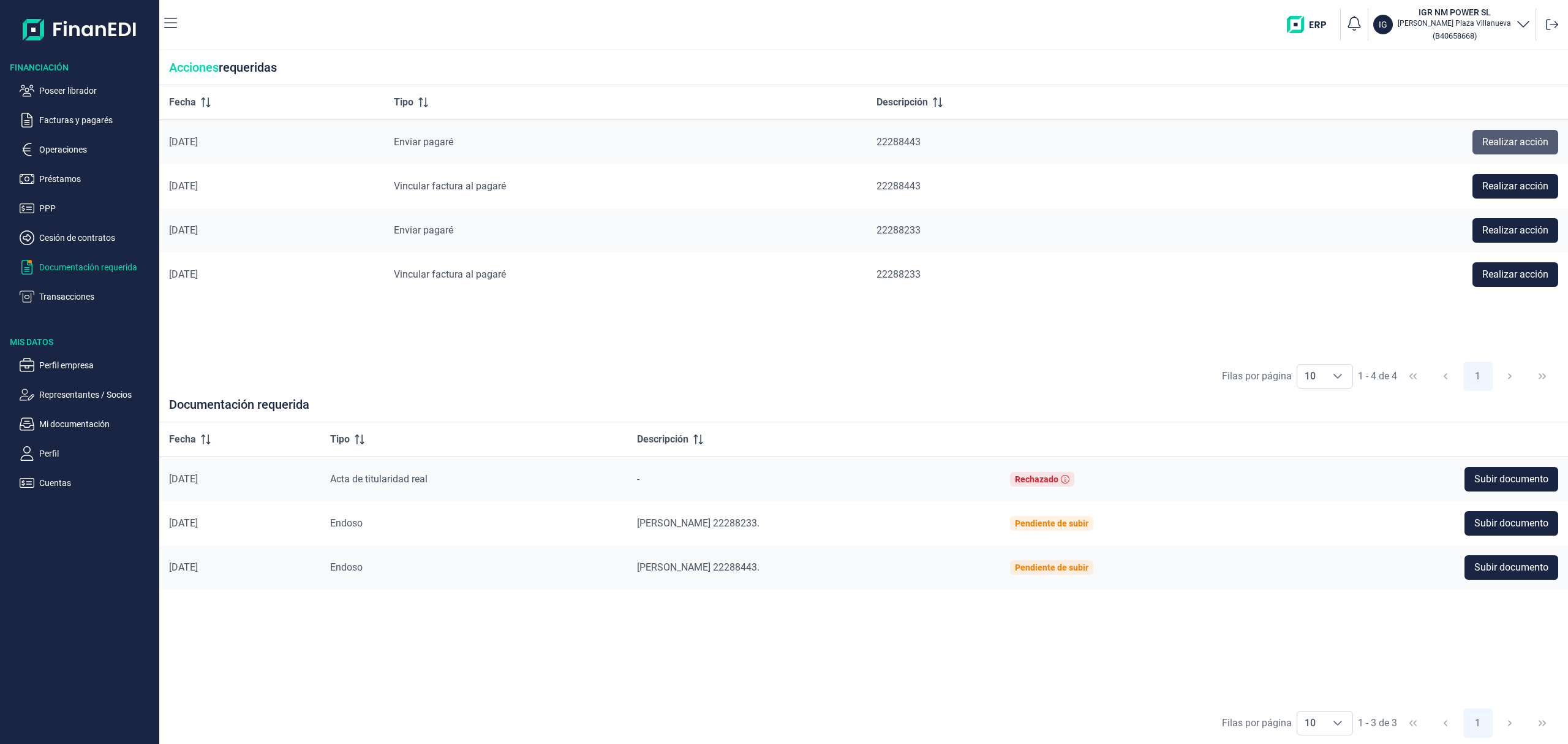
click at [1493, 143] on span "Realizar acción" at bounding box center [1515, 142] width 66 height 15
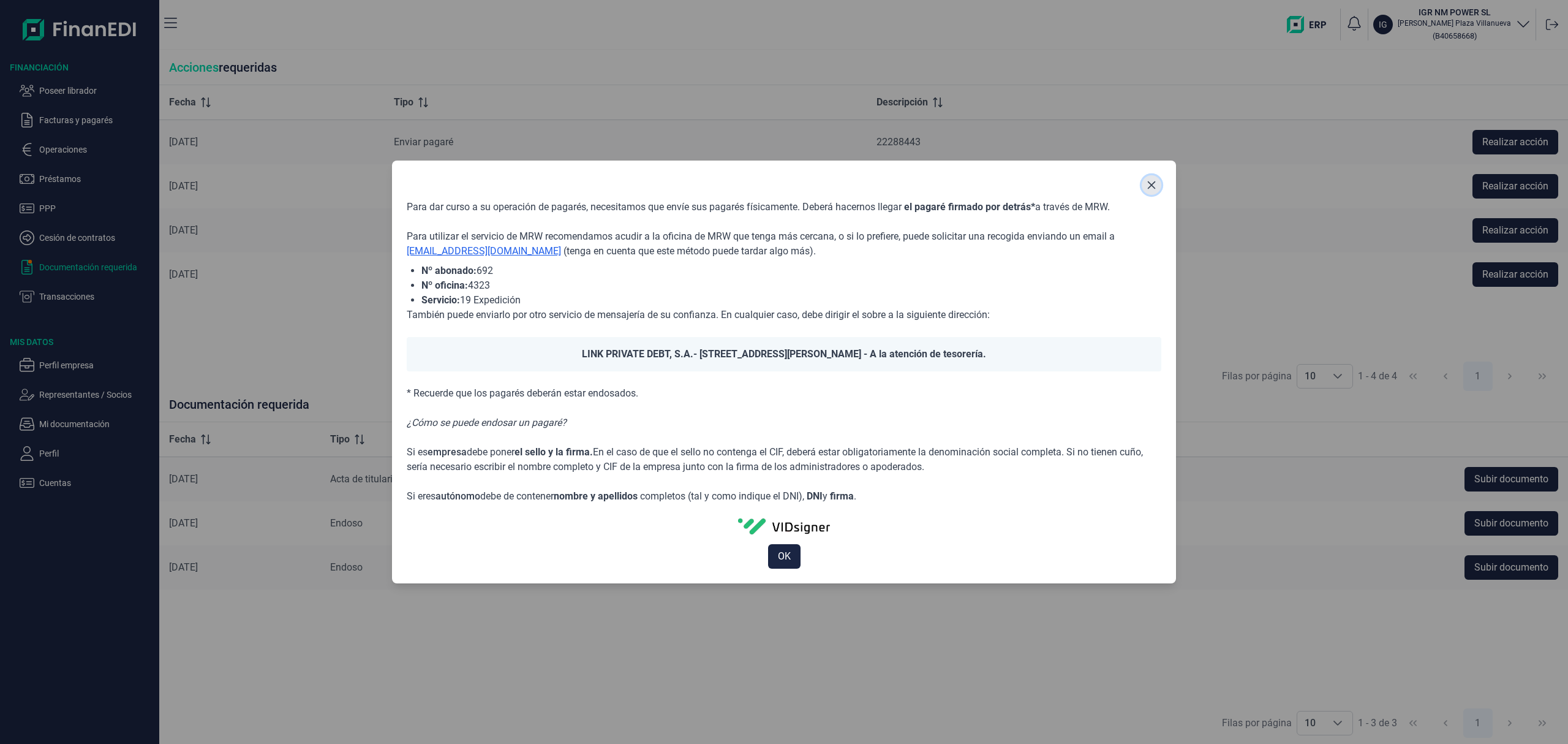
click at [1148, 187] on icon "Close" at bounding box center [1152, 185] width 10 height 10
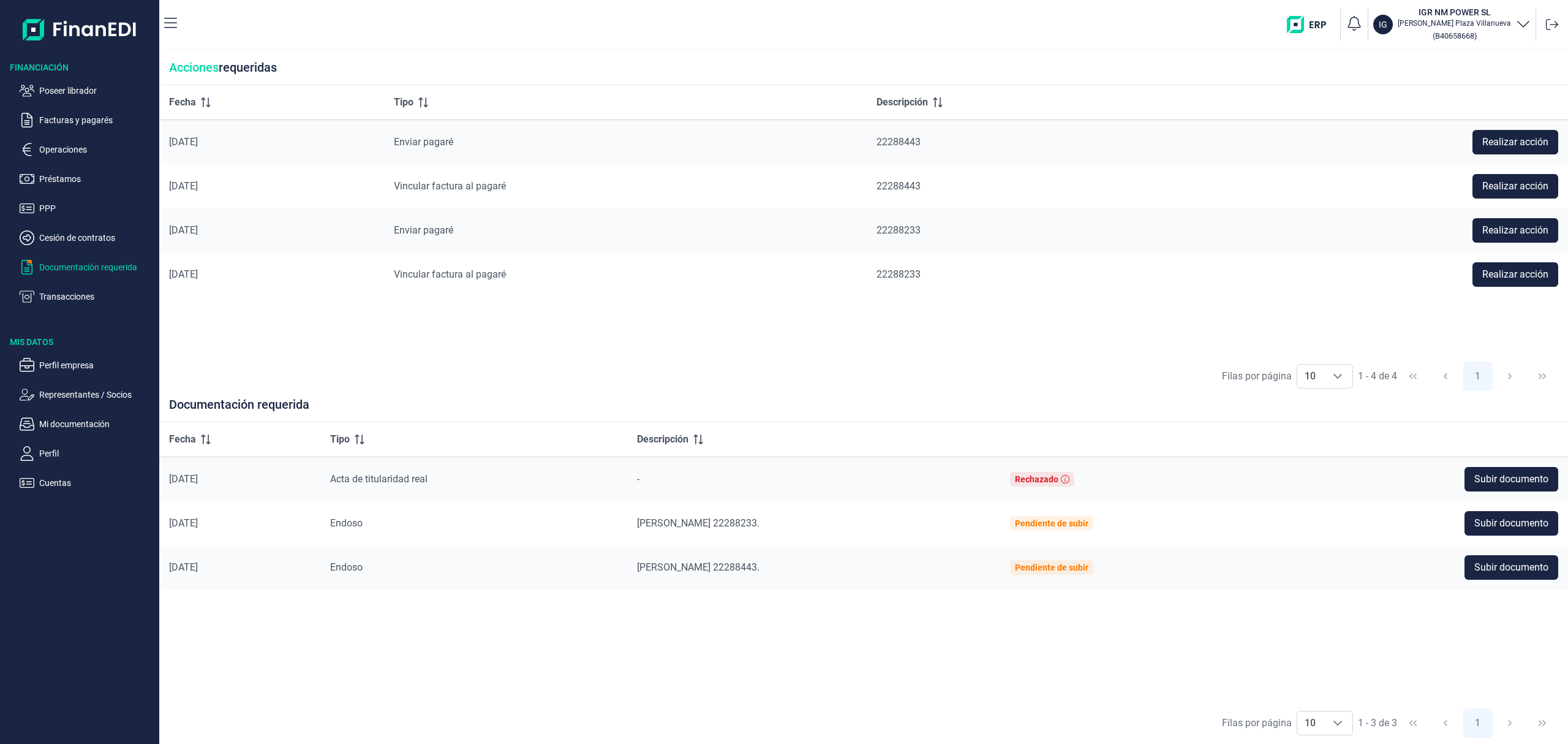
click at [95, 79] on ul "Poseer librador Facturas y pagarés Operaciones Préstamos PPP Cesión de contrato…" at bounding box center [79, 188] width 159 height 230
click at [98, 84] on p "Poseer librador" at bounding box center [97, 91] width 115 height 15
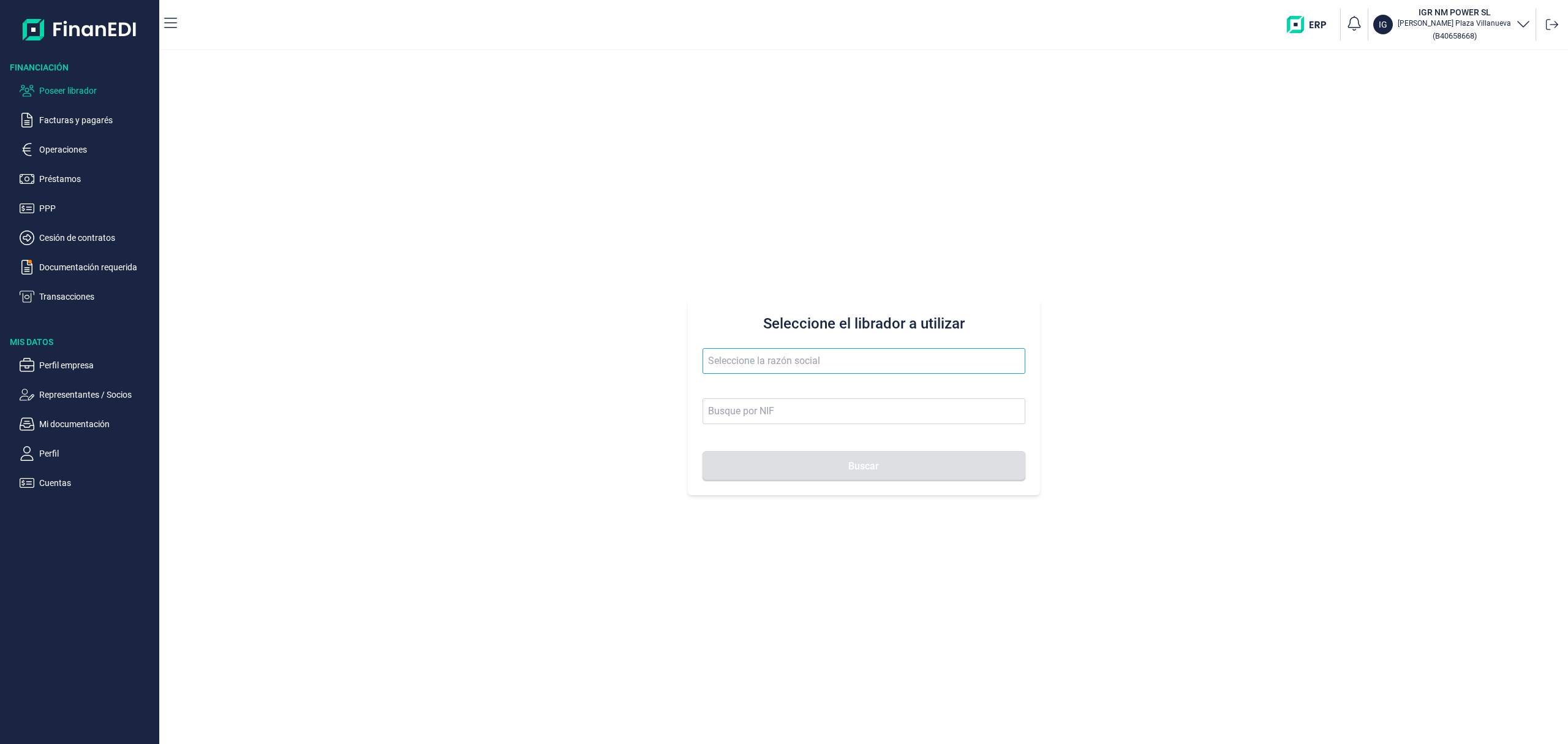
drag, startPoint x: 871, startPoint y: 376, endPoint x: 853, endPoint y: 351, distance: 30.8
click at [869, 376] on span at bounding box center [864, 367] width 323 height 38
click at [851, 346] on div "Seleccione el librador a utilizar Buscar" at bounding box center [864, 397] width 352 height 196
click at [838, 354] on input "text" at bounding box center [864, 361] width 323 height 26
drag, startPoint x: 843, startPoint y: 390, endPoint x: 848, endPoint y: 440, distance: 50.2
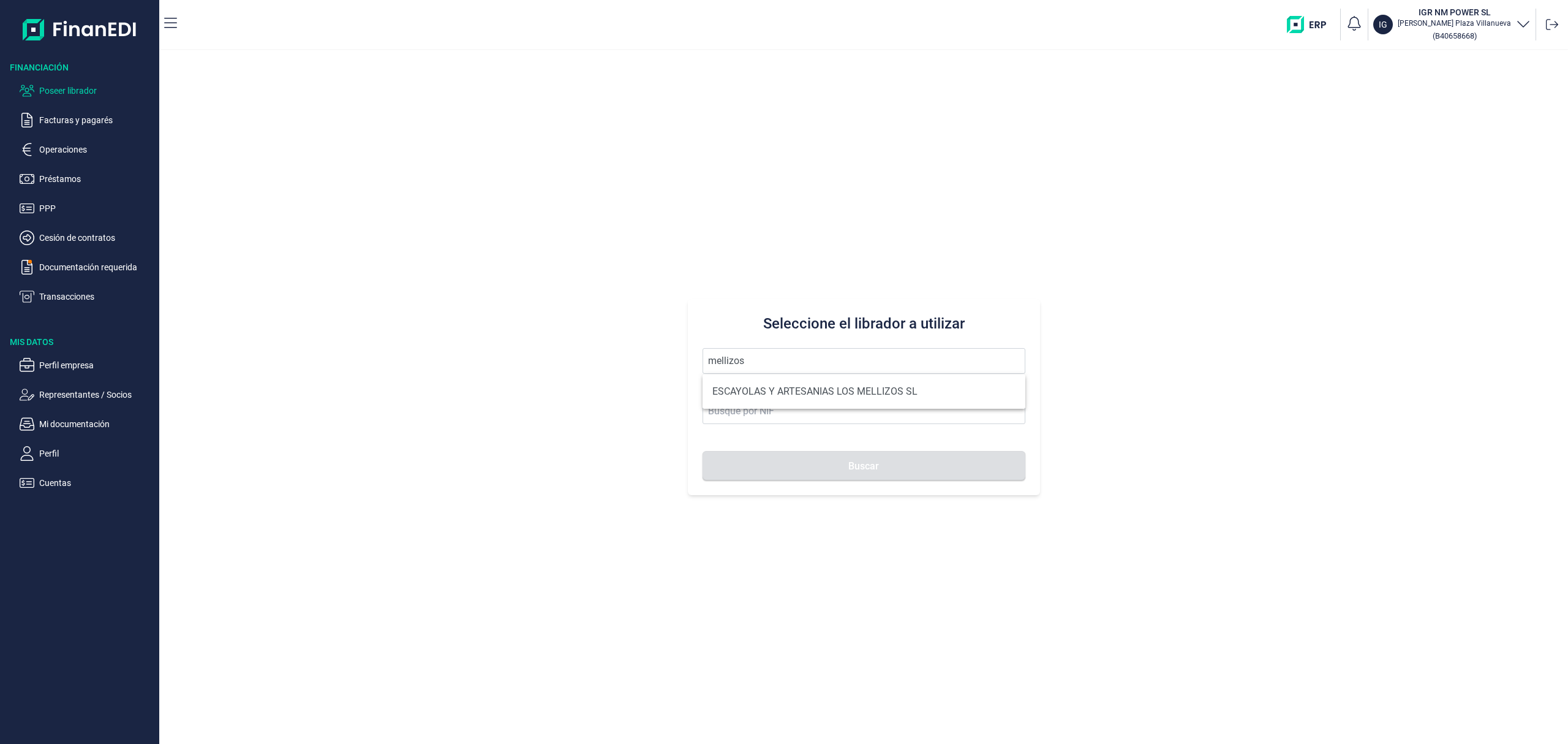
click at [843, 390] on li "ESCAYOLAS Y ARTESANIAS LOS MELLIZOS SL" at bounding box center [864, 392] width 323 height 25
type input "ESCAYOLAS Y ARTESANIAS LOS MELLIZOS SL"
type input "B73904971"
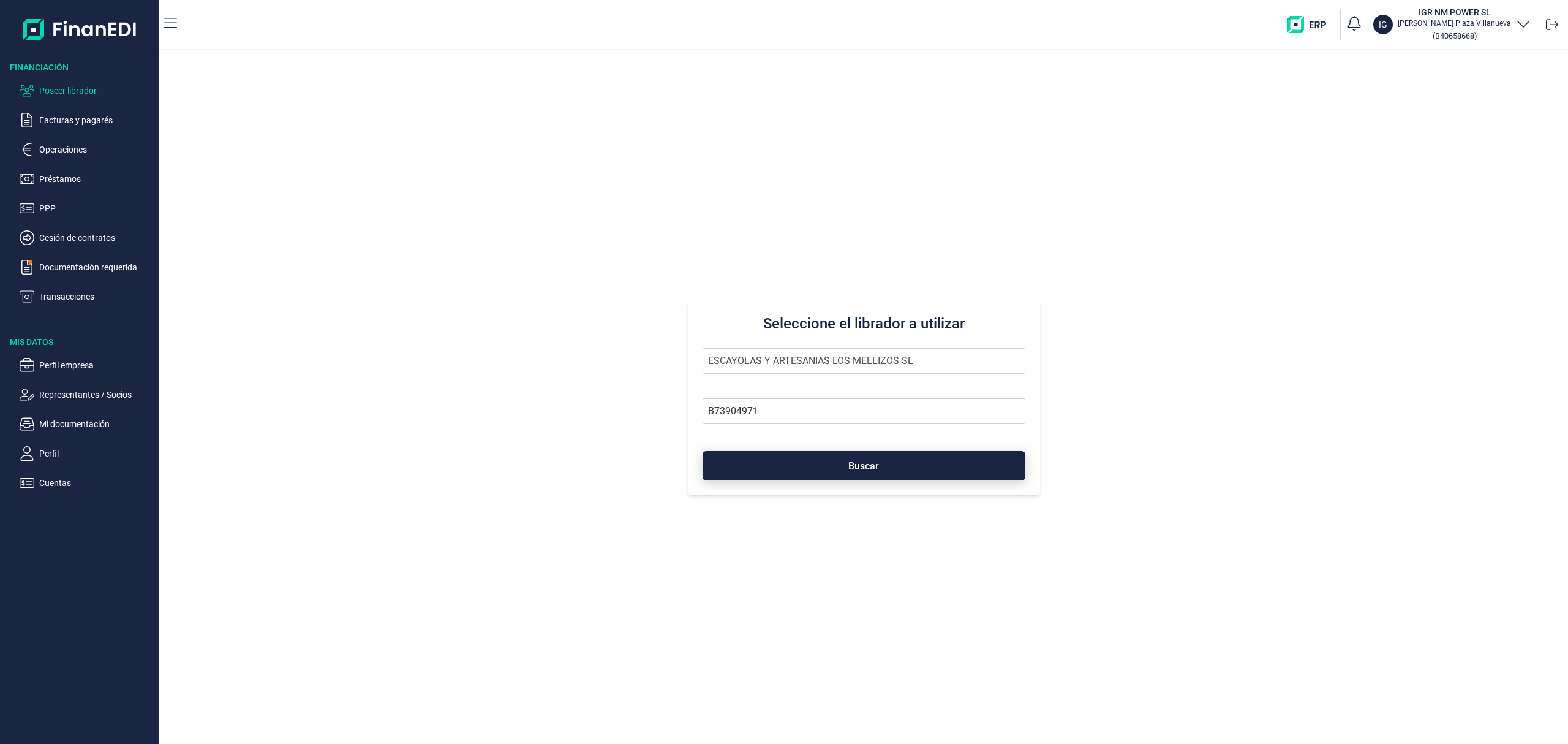
click at [849, 453] on button "Buscar" at bounding box center [864, 466] width 323 height 30
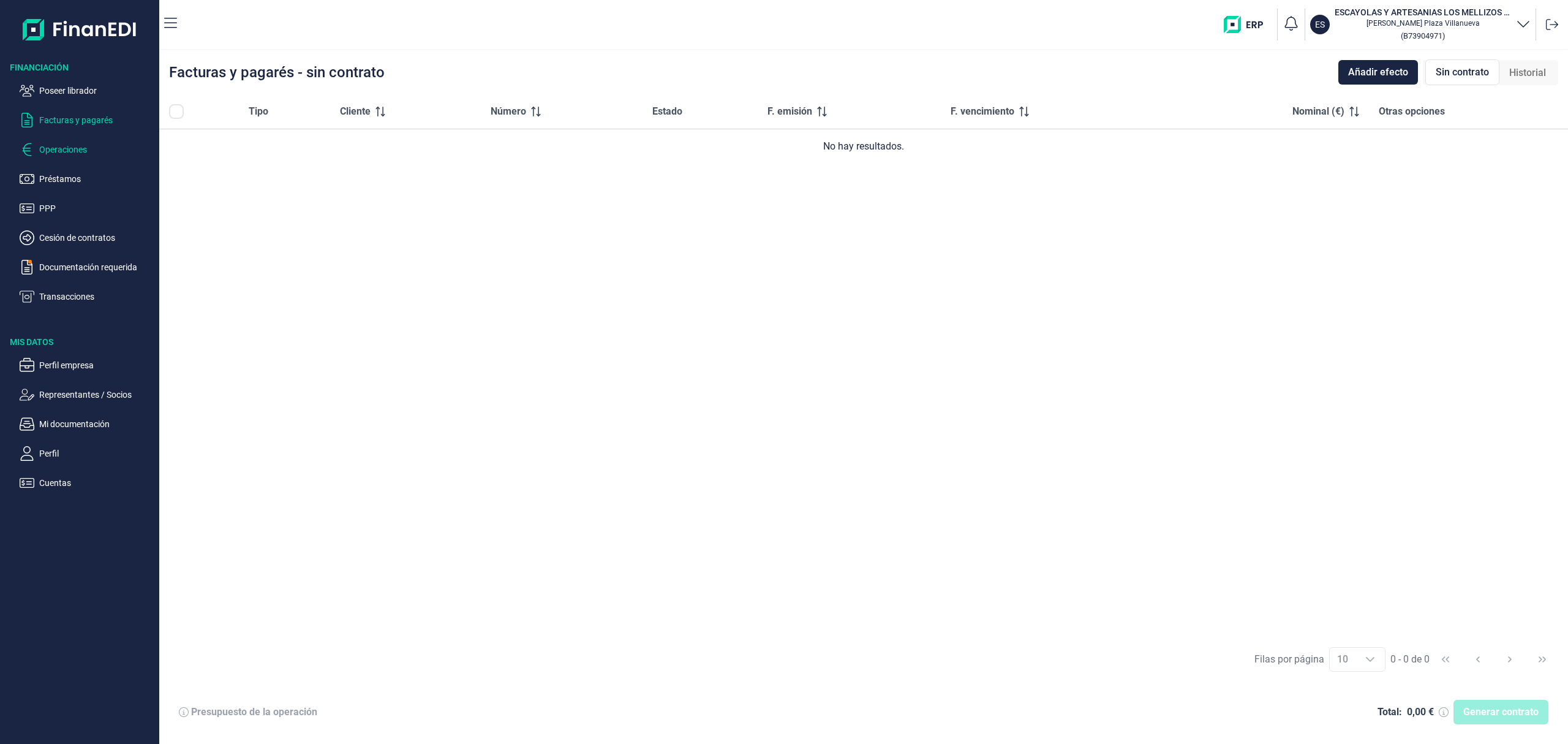
click at [65, 151] on p "Operaciones" at bounding box center [97, 150] width 115 height 15
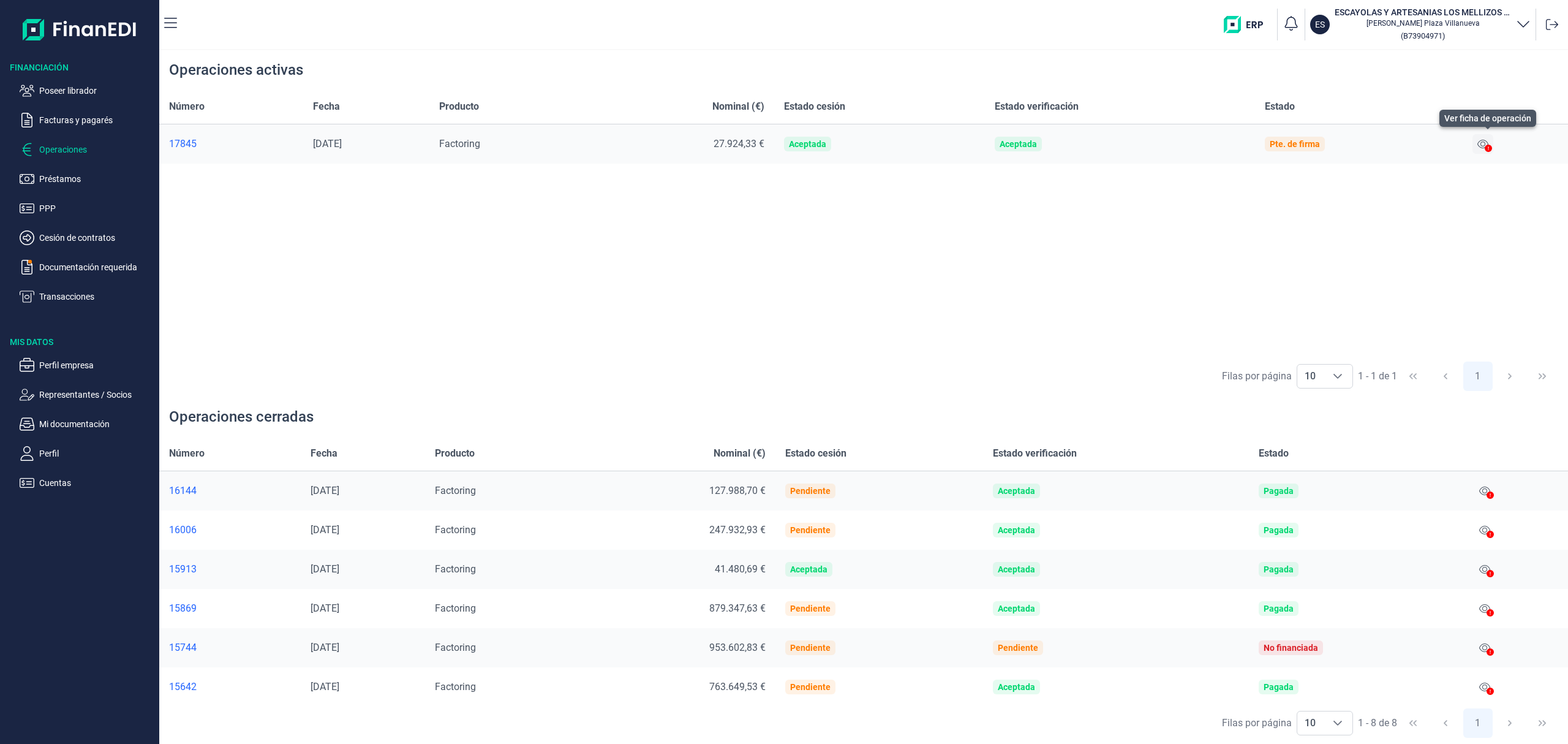
click at [1478, 143] on button at bounding box center [1483, 144] width 21 height 20
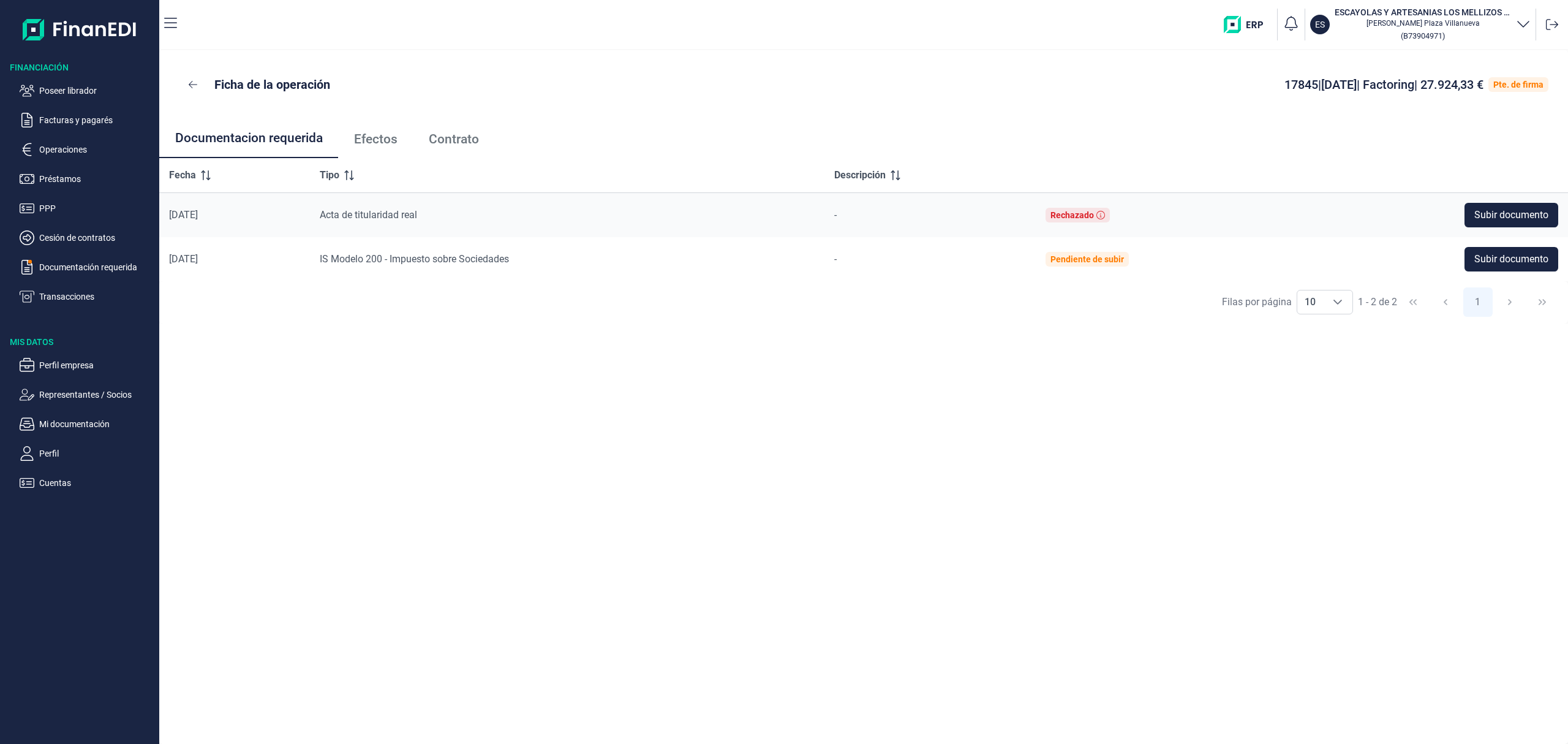
click at [441, 129] on link "Contrato" at bounding box center [454, 139] width 81 height 41
